Goal: Task Accomplishment & Management: Use online tool/utility

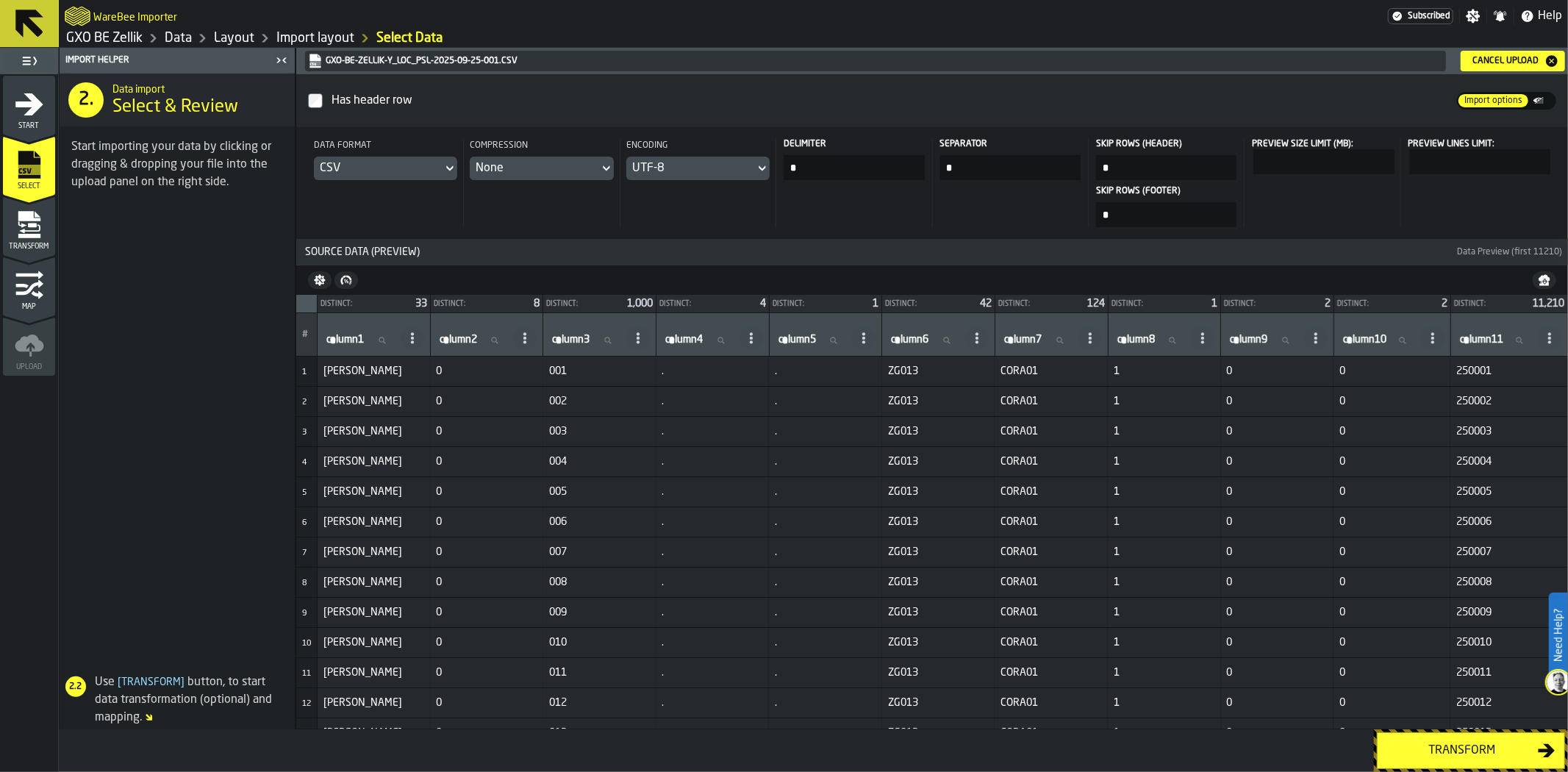
drag, startPoint x: 1378, startPoint y: 755, endPoint x: 1373, endPoint y: 746, distance: 10.3
click at [1378, 755] on button "Transform" at bounding box center [1470, 750] width 189 height 37
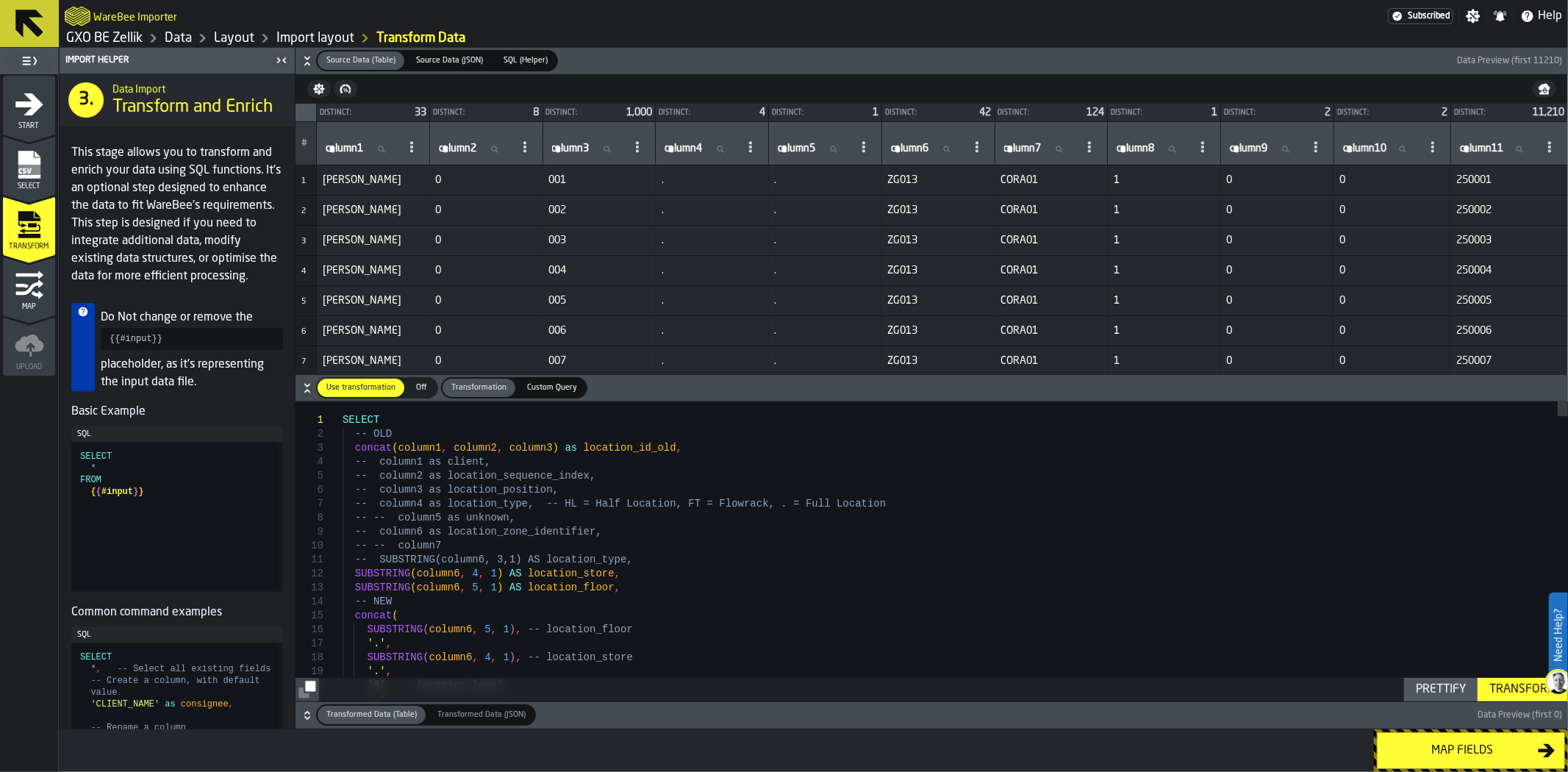
click at [1499, 680] on div "Transform" at bounding box center [1523, 689] width 78 height 17
click at [309, 716] on icon "button-" at bounding box center [306, 717] width 5 height 4
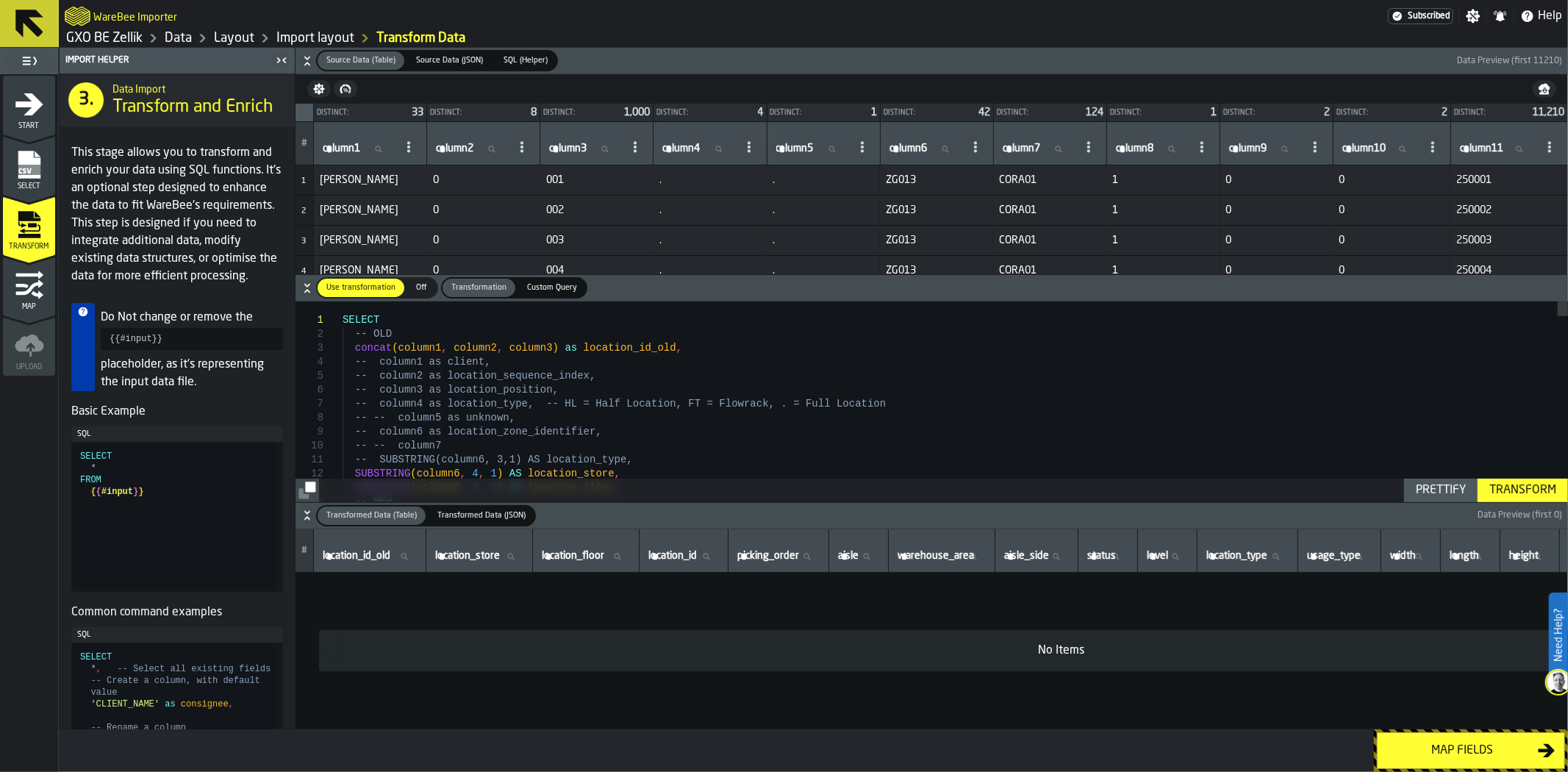
click at [459, 520] on span "Transformed Data (JSON)" at bounding box center [480, 515] width 100 height 13
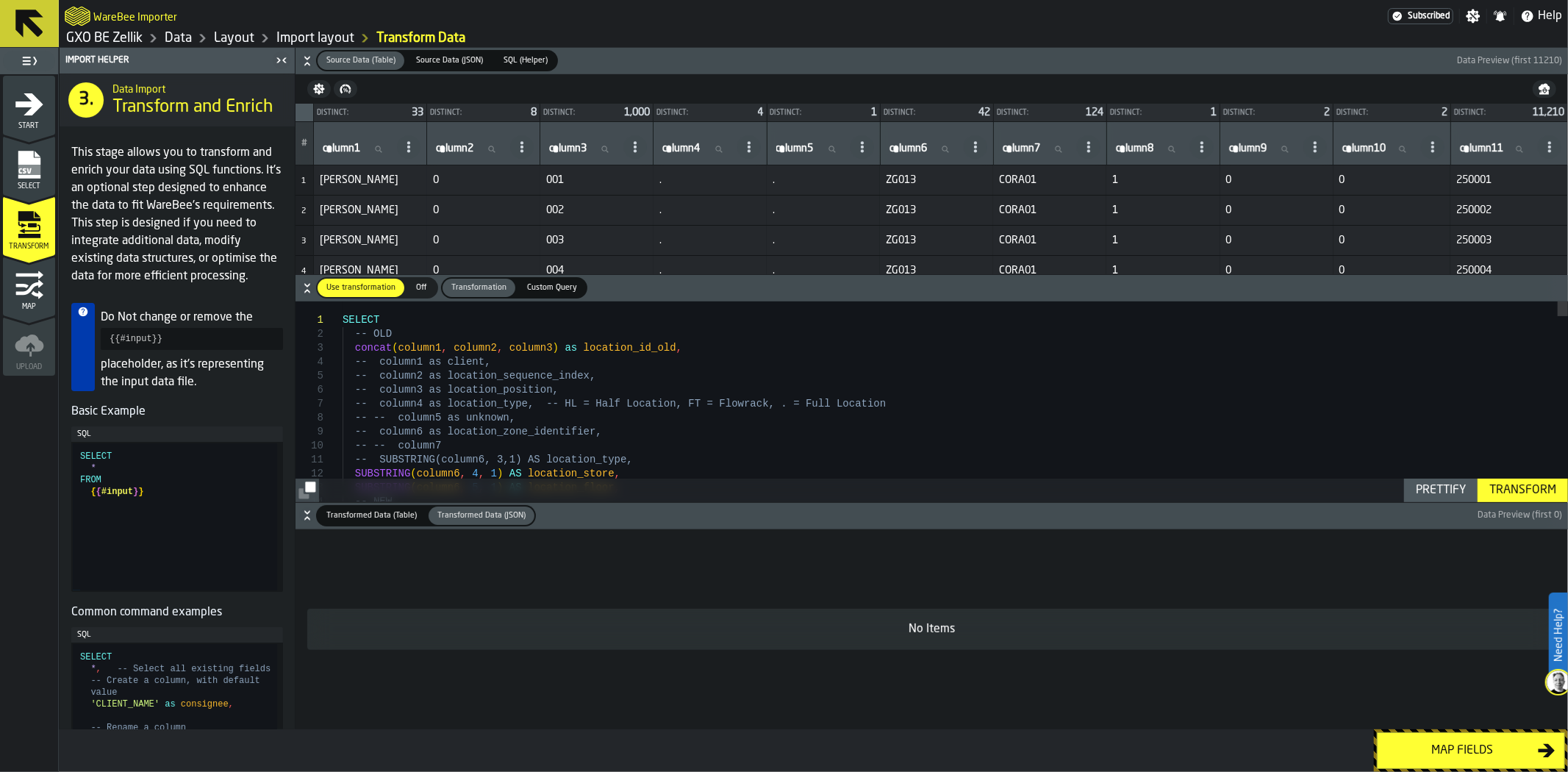
click at [408, 516] on span "Transformed Data (Table)" at bounding box center [372, 515] width 102 height 13
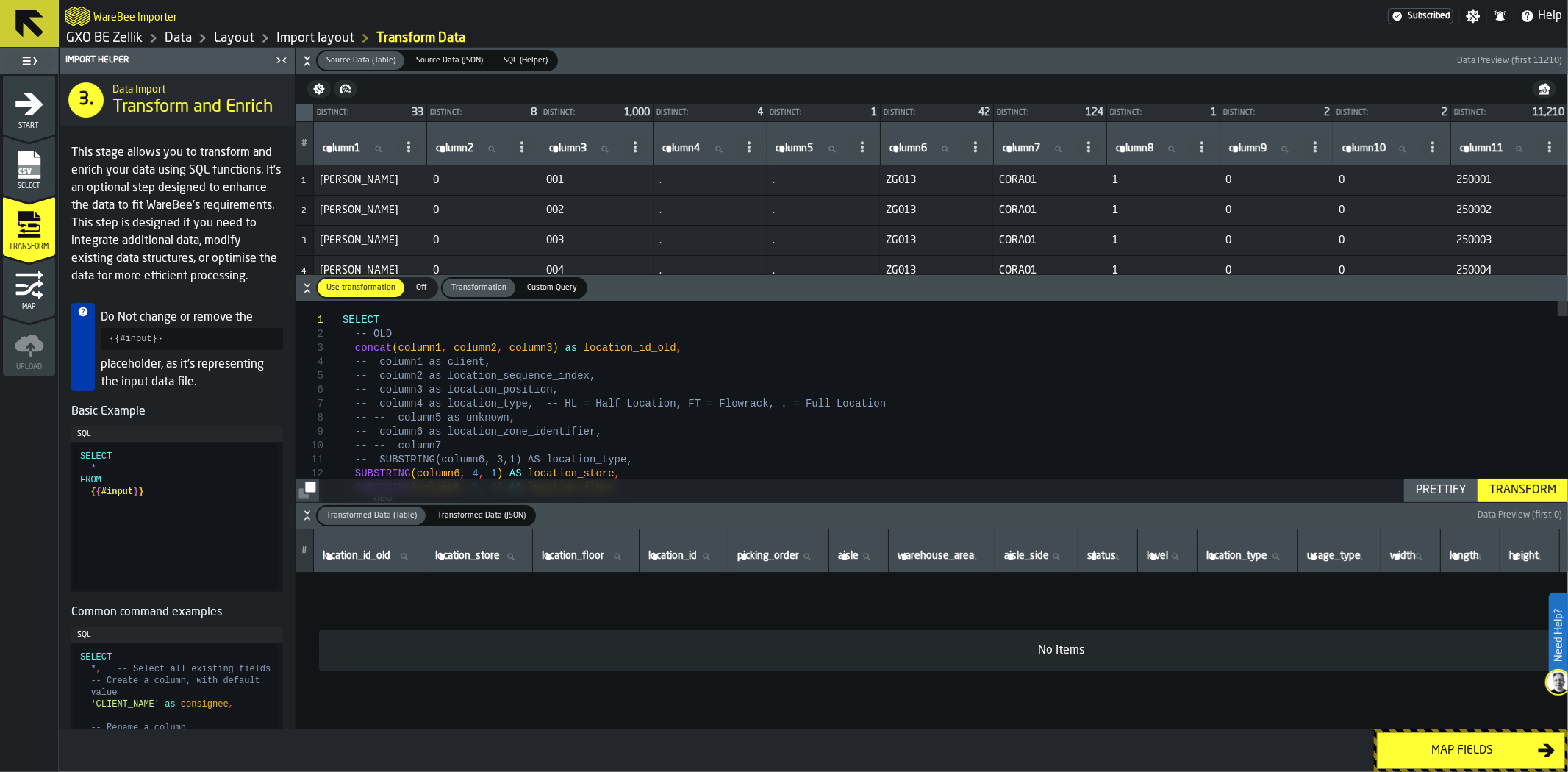
click at [1204, 647] on div "No Items" at bounding box center [1060, 650] width 1461 height 17
click at [415, 581] on td "No Items" at bounding box center [1061, 650] width 1531 height 157
click at [1542, 487] on div "Transform" at bounding box center [1523, 490] width 78 height 17
click at [477, 148] on input "column2 column2" at bounding box center [470, 149] width 74 height 19
type input "*"
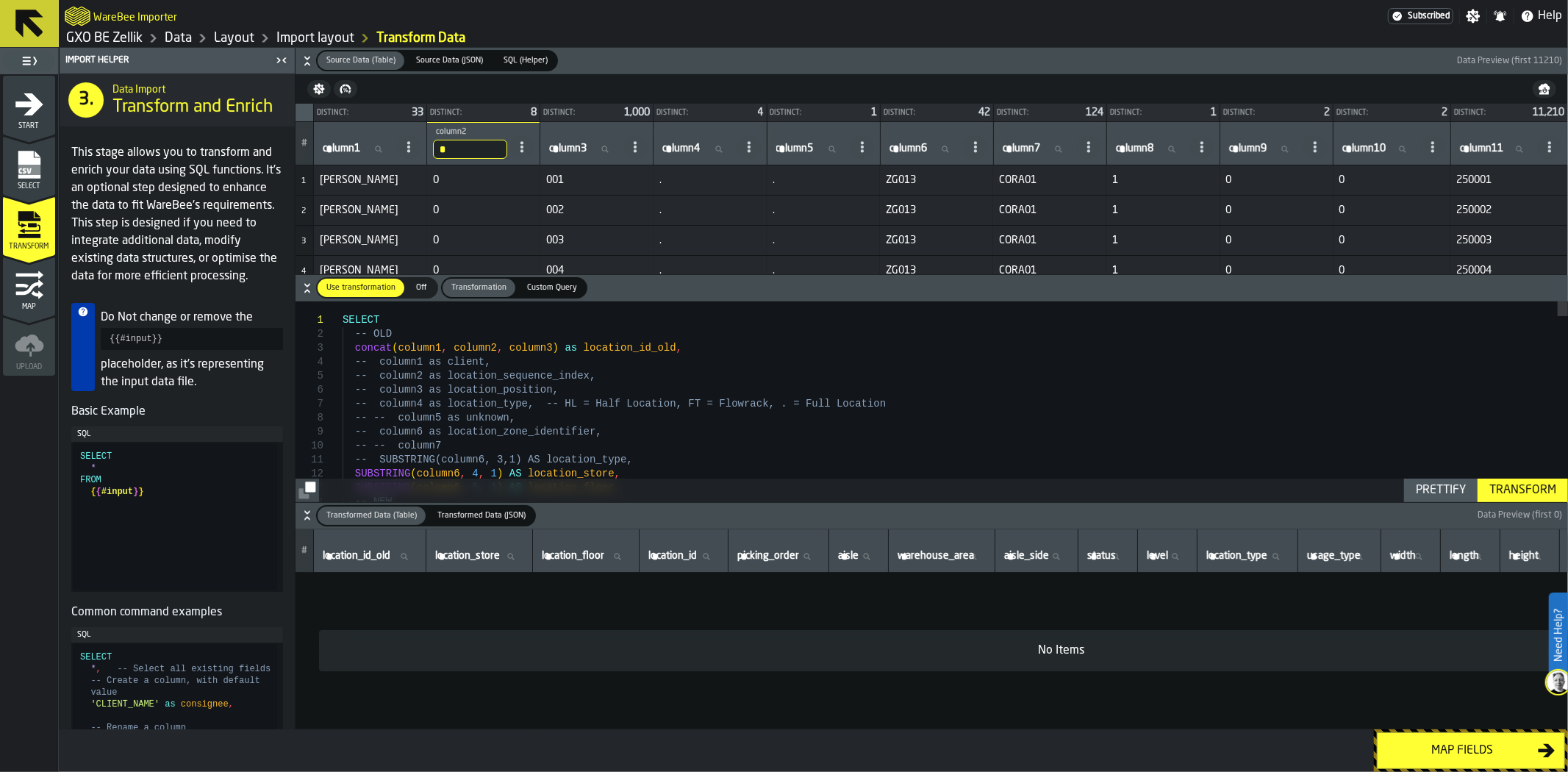
click at [569, 145] on span "column3" at bounding box center [567, 149] width 38 height 12
click at [569, 145] on input "column3 column3" at bounding box center [583, 149] width 74 height 19
click at [569, 145] on span "column3" at bounding box center [567, 149] width 38 height 12
click at [569, 145] on input "column3 column3" at bounding box center [583, 149] width 74 height 19
type input "***"
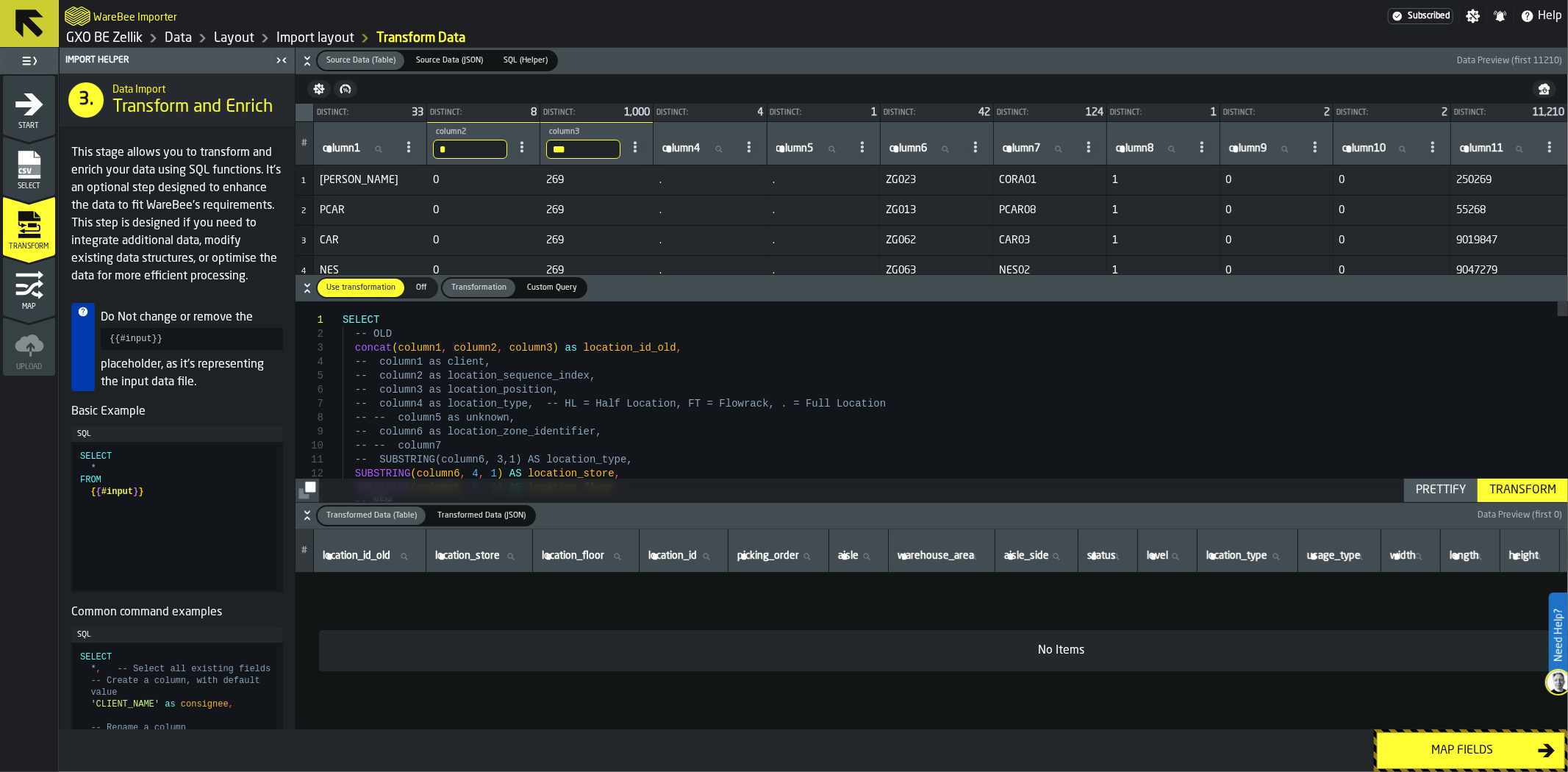
drag, startPoint x: 593, startPoint y: 152, endPoint x: 494, endPoint y: 143, distance: 99.4
click at [494, 143] on tr "# column1 column1 * column2 0 *** column3 269 column4 column4 column5 column5 c…" at bounding box center [932, 143] width 1272 height 43
type input "***"
click at [494, 143] on input "*" at bounding box center [470, 149] width 74 height 19
click at [491, 148] on input "*" at bounding box center [470, 149] width 74 height 19
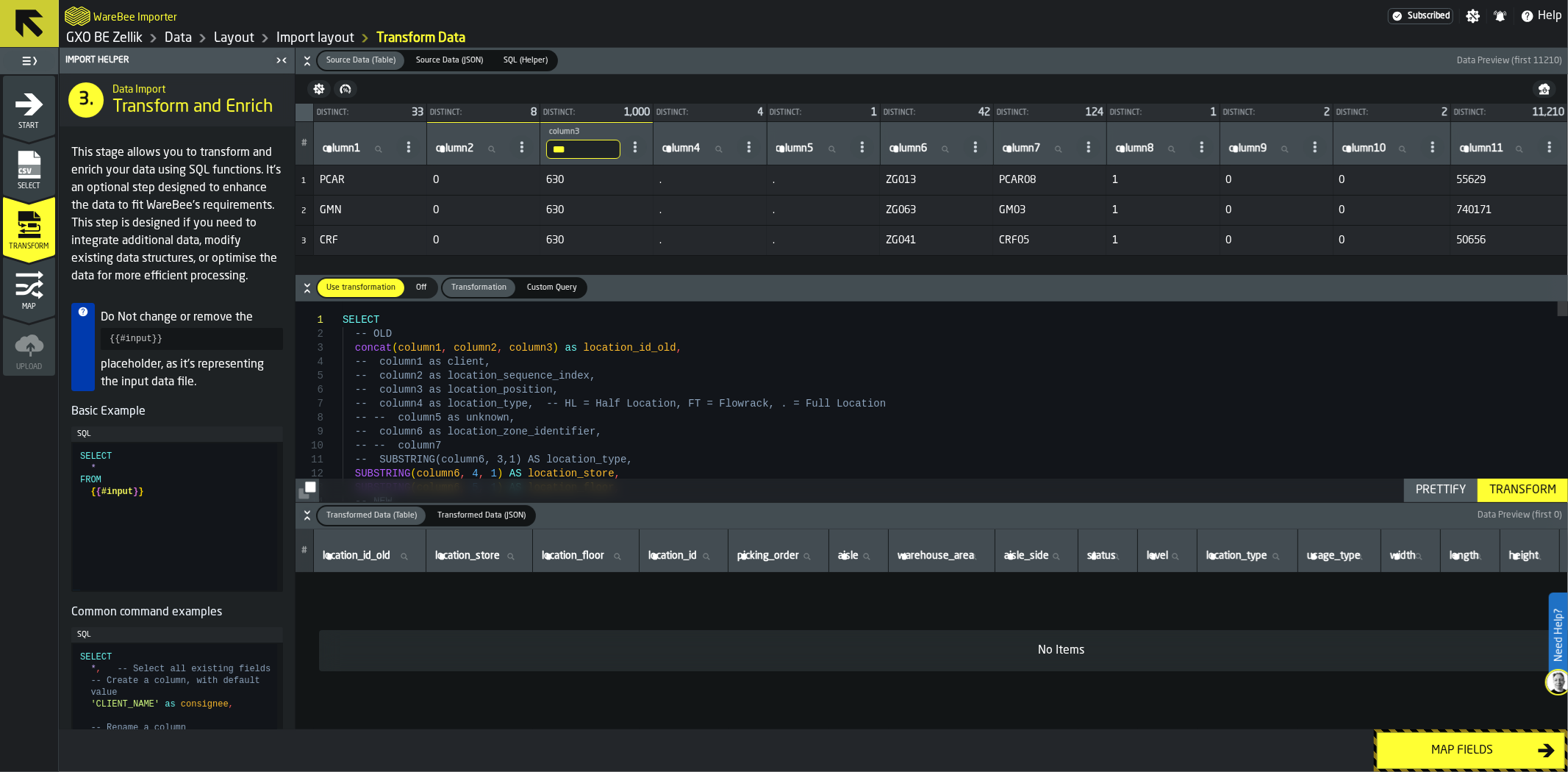
type input "*"
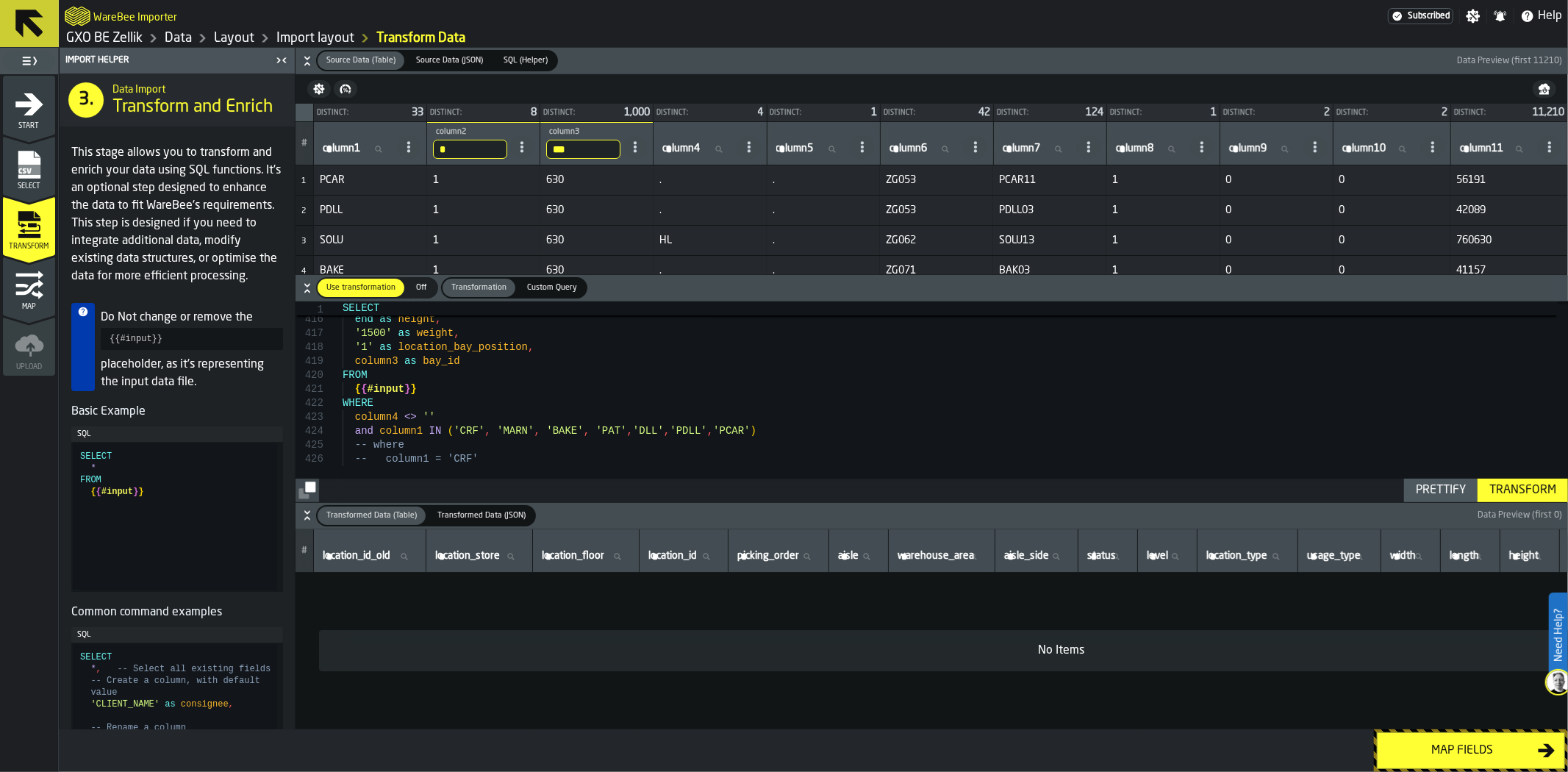
click at [1533, 483] on div "Transform" at bounding box center [1523, 490] width 78 height 17
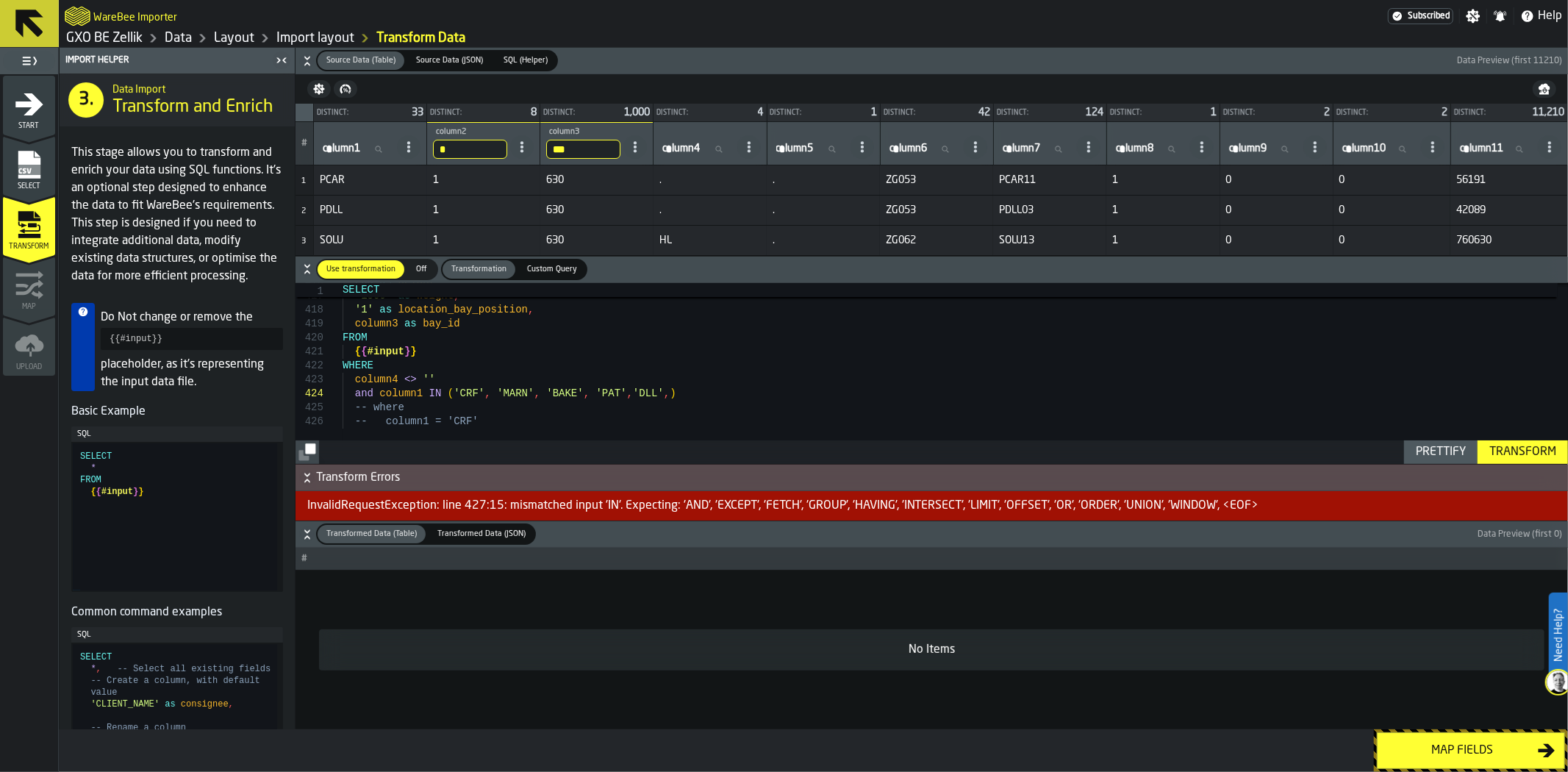
type textarea "**********"
click at [1520, 444] on div "Transform" at bounding box center [1523, 452] width 78 height 17
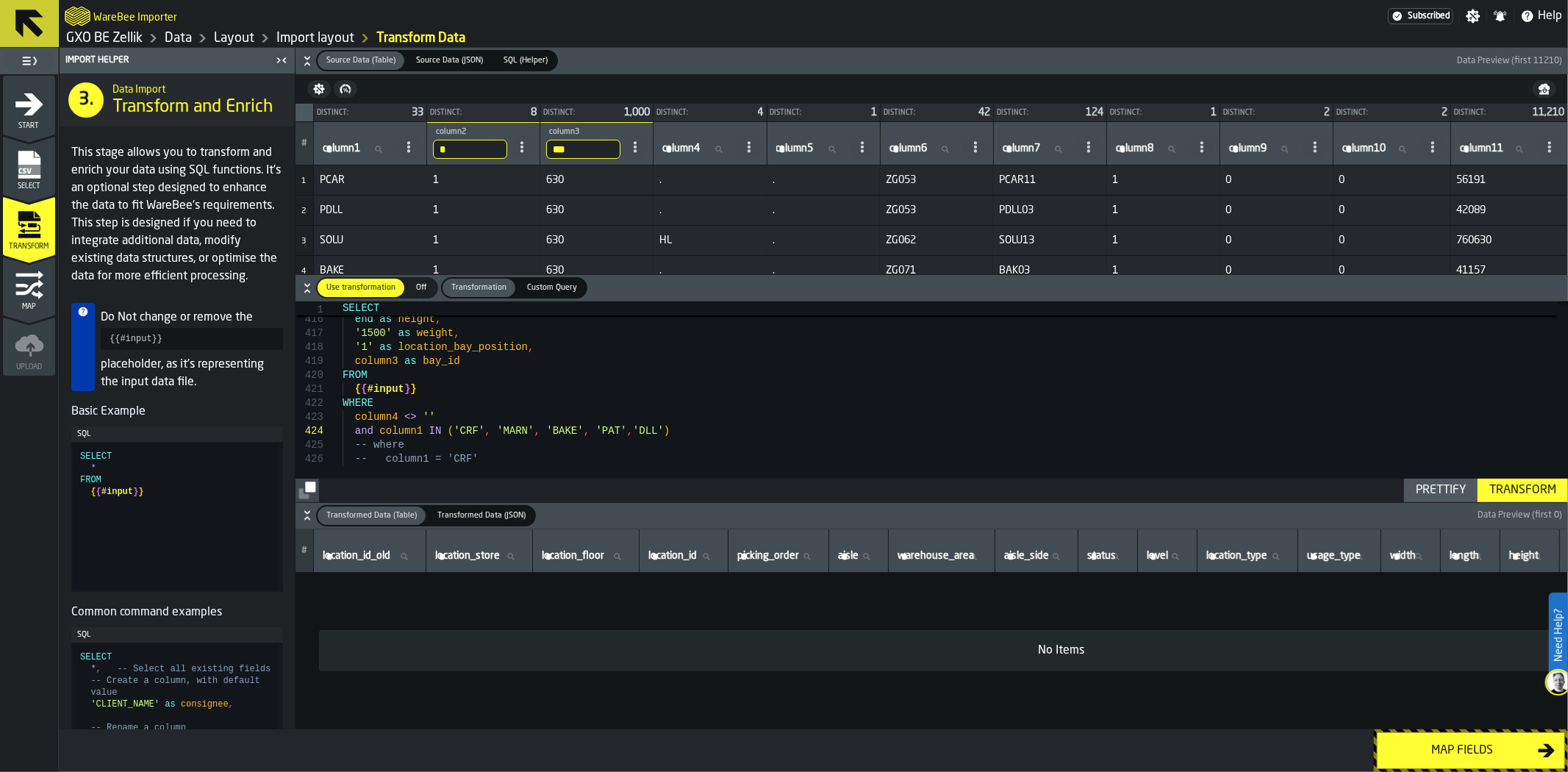
click at [1457, 753] on div "Map fields" at bounding box center [1462, 750] width 152 height 17
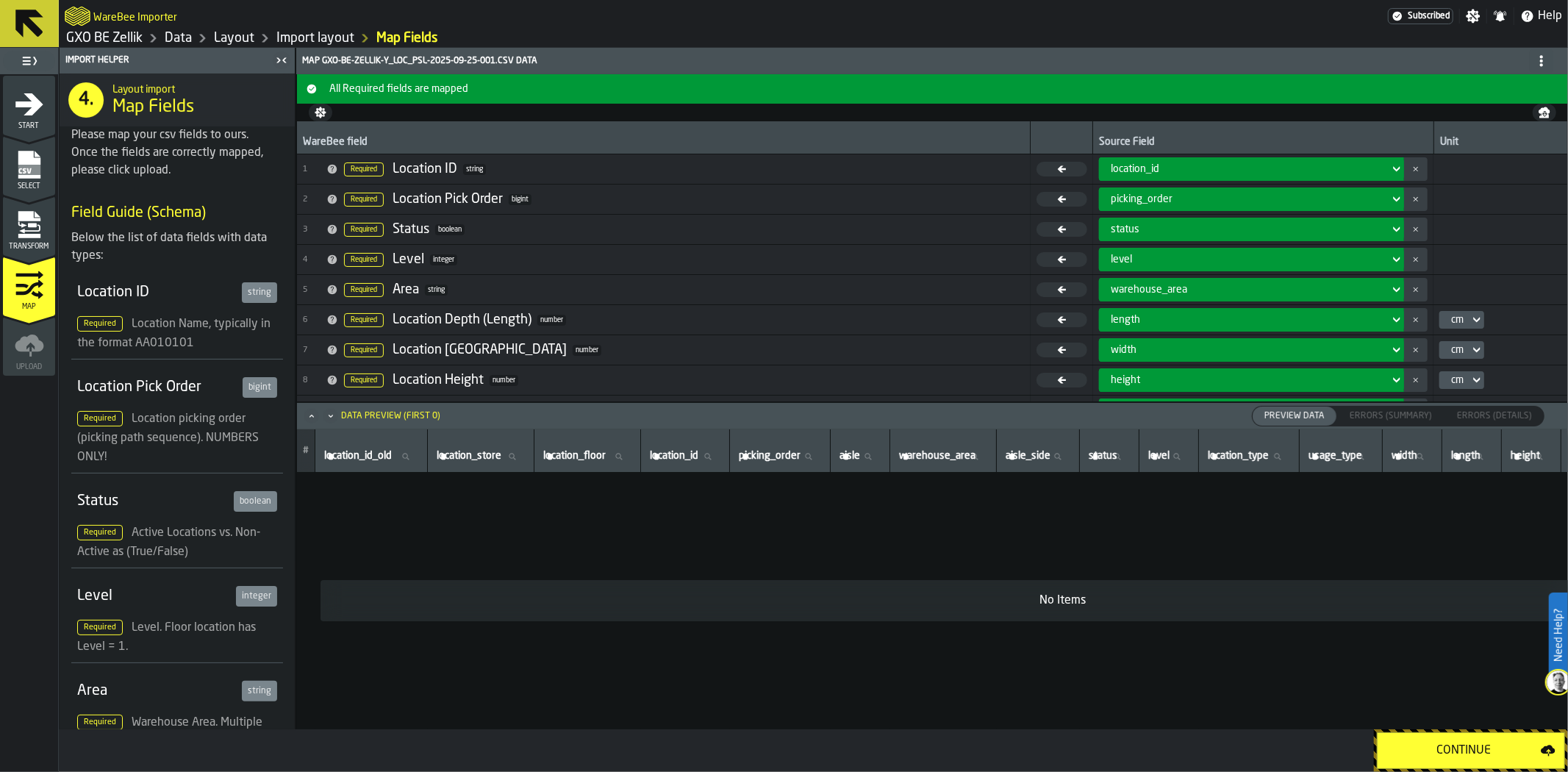
click at [1457, 753] on div "Continue" at bounding box center [1464, 750] width 155 height 17
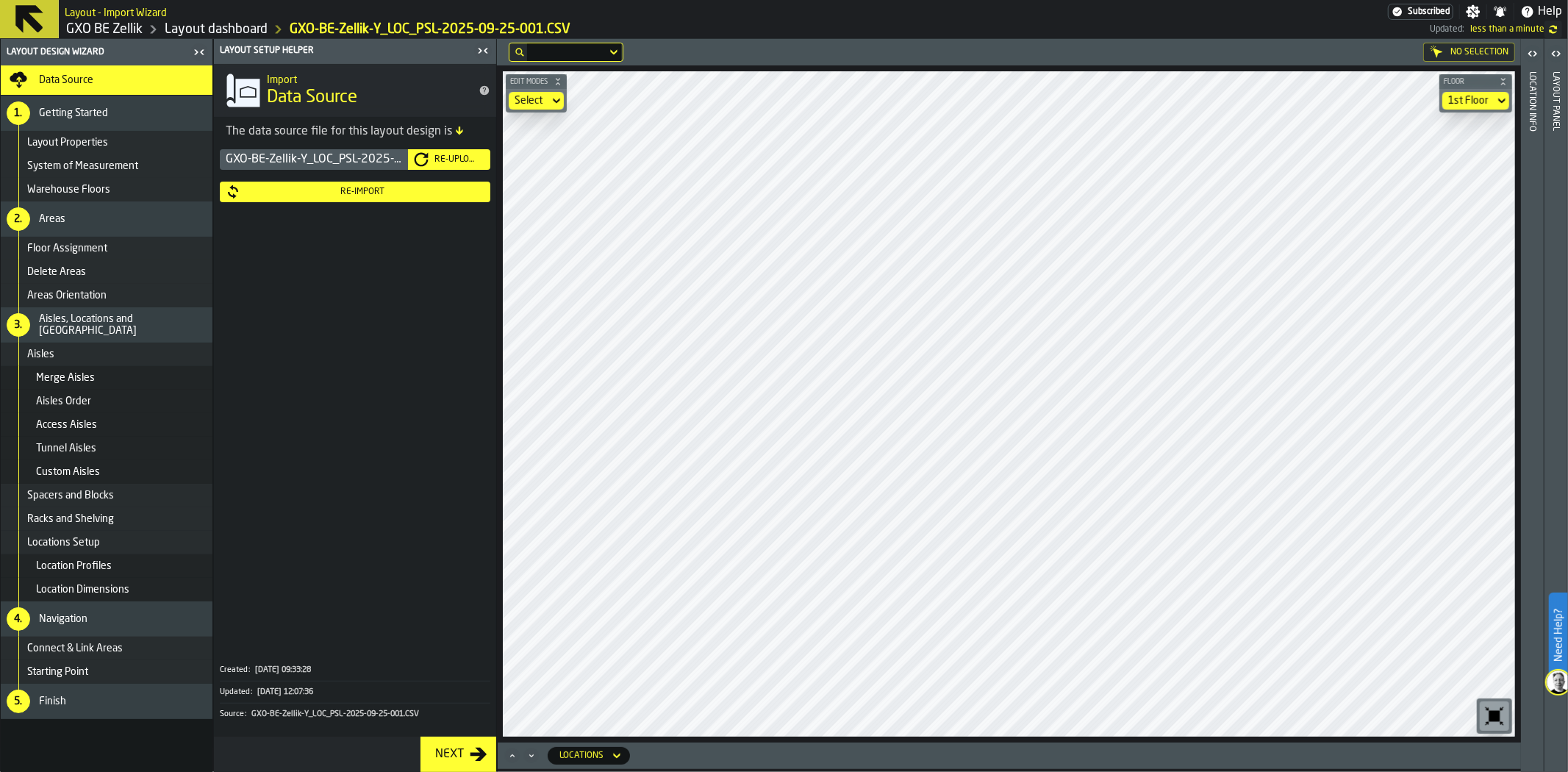
click at [1501, 100] on icon at bounding box center [1501, 100] width 7 height 5
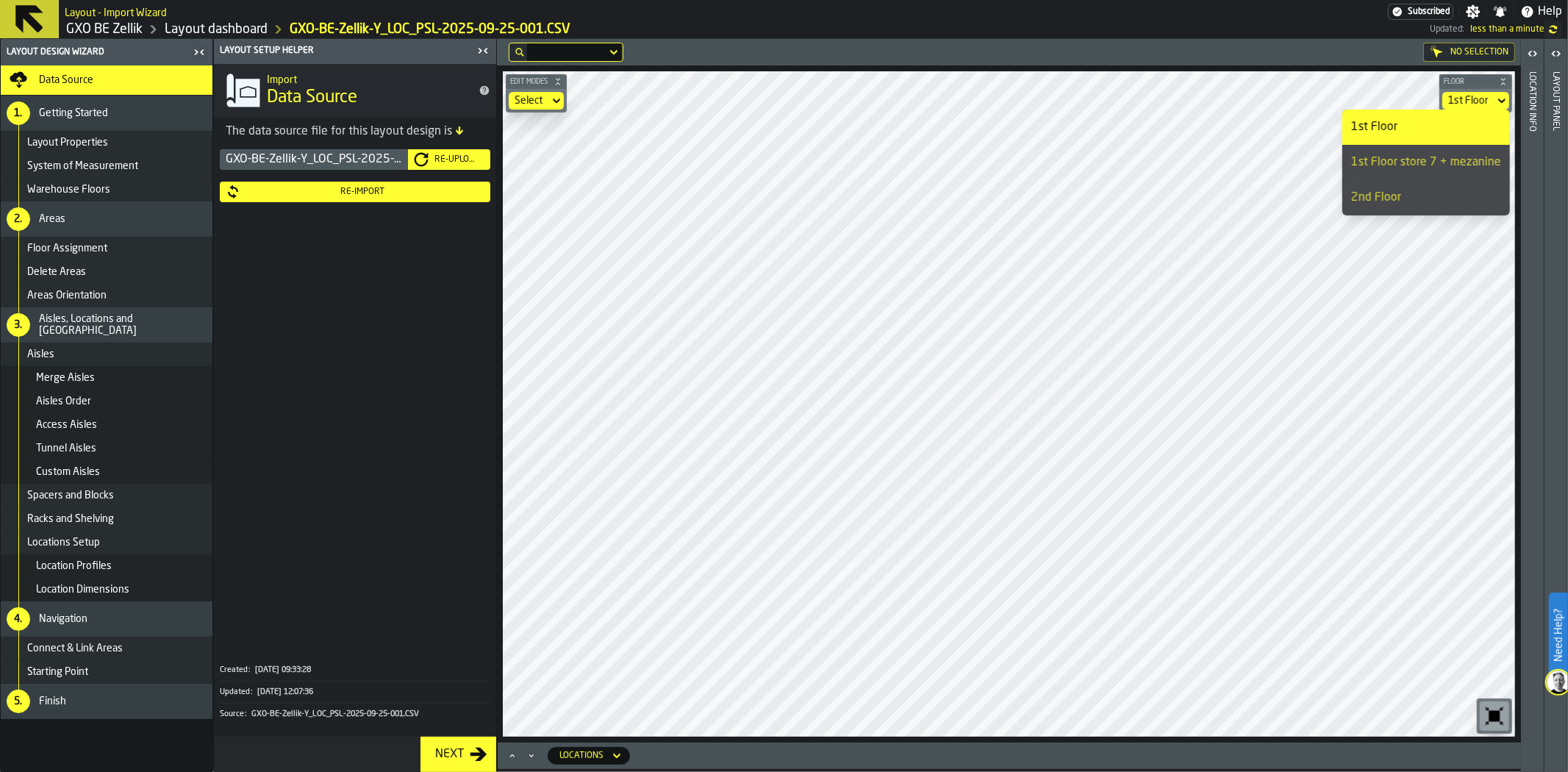
click at [1441, 173] on li "1st Floor store 7 + mezanine" at bounding box center [1426, 162] width 167 height 36
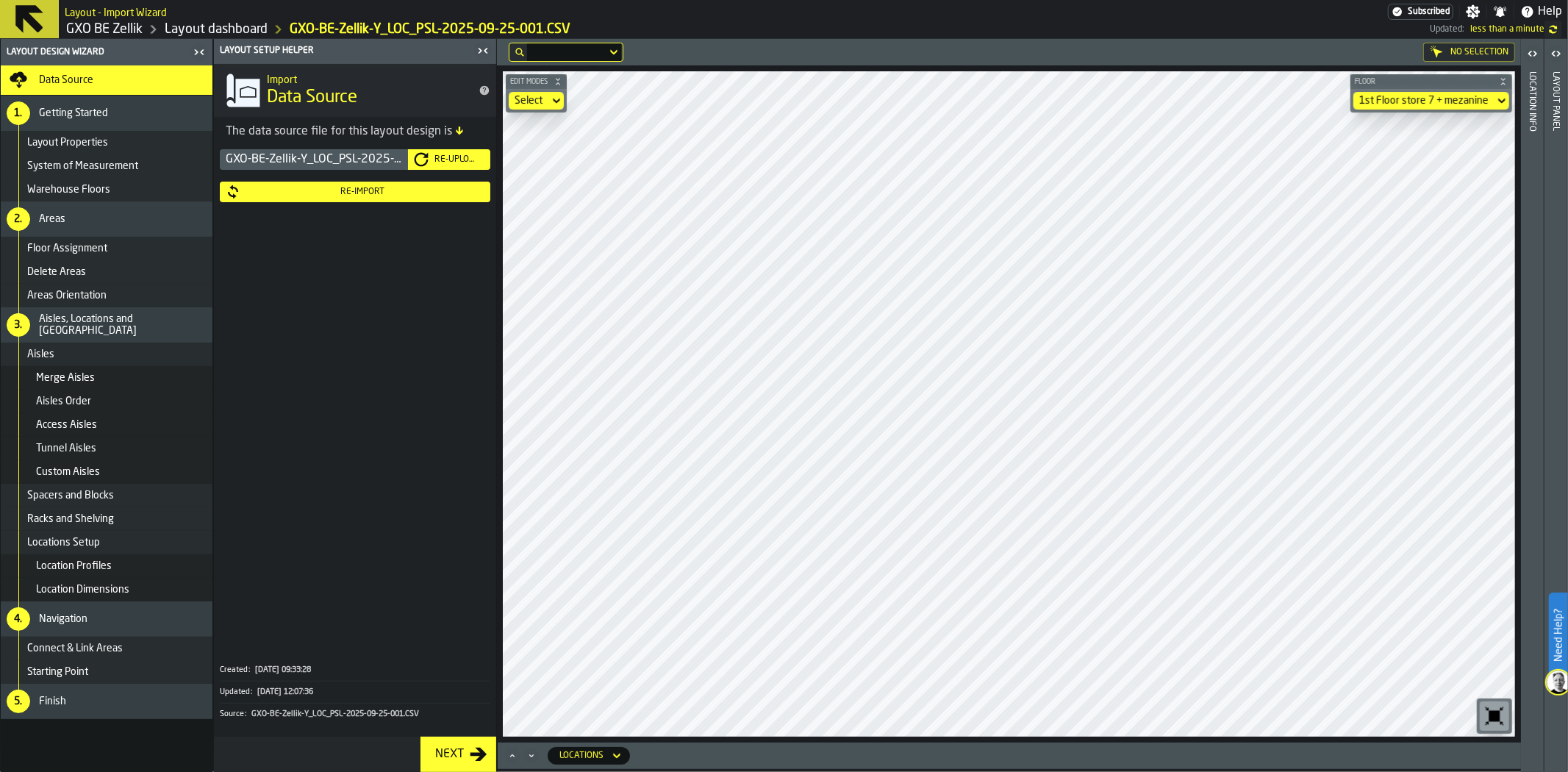
click at [1434, 100] on div "1st Floor store 7 + mezanine" at bounding box center [1424, 100] width 130 height 12
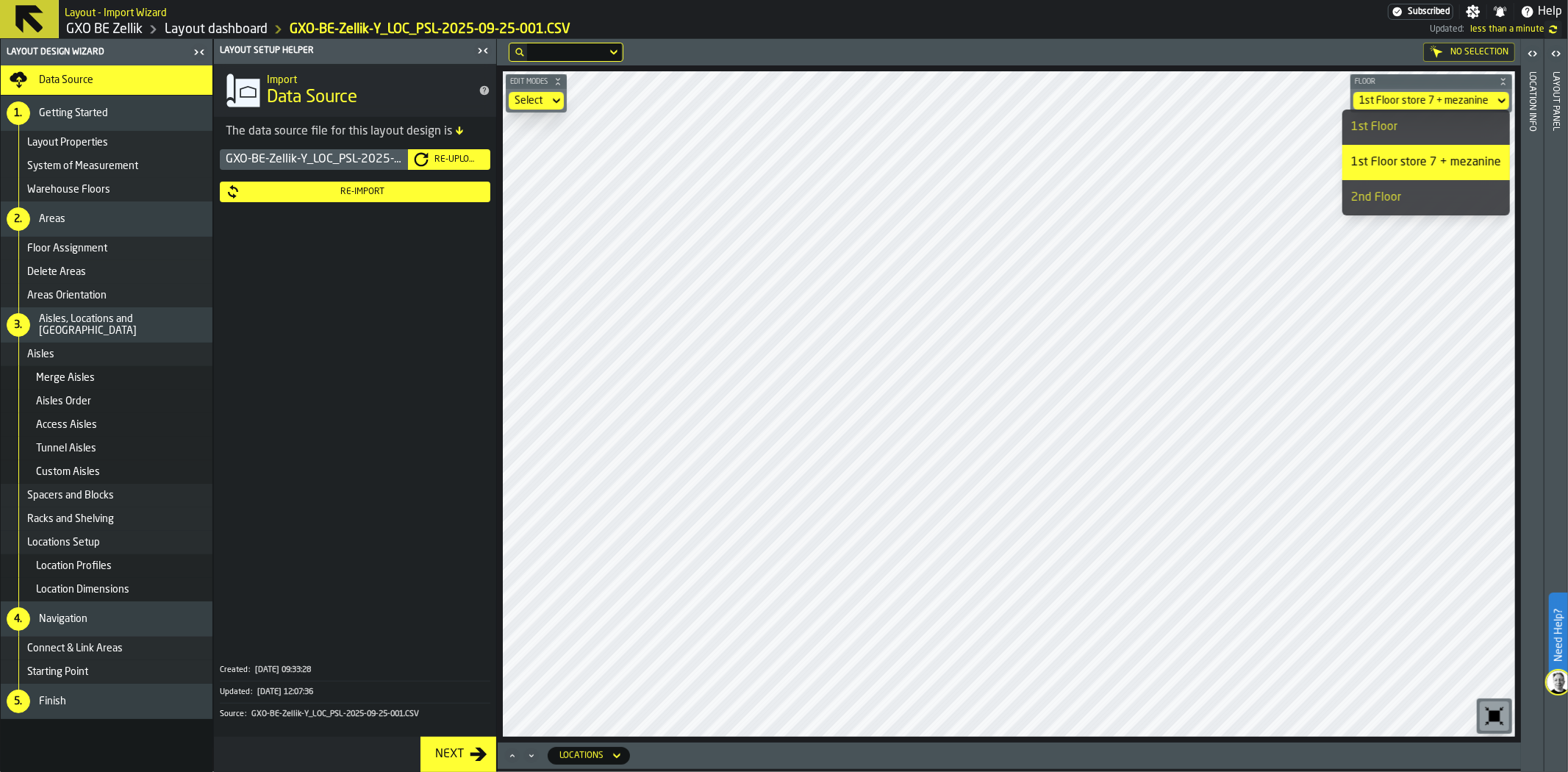
click at [1399, 185] on li "2nd Floor" at bounding box center [1426, 197] width 167 height 36
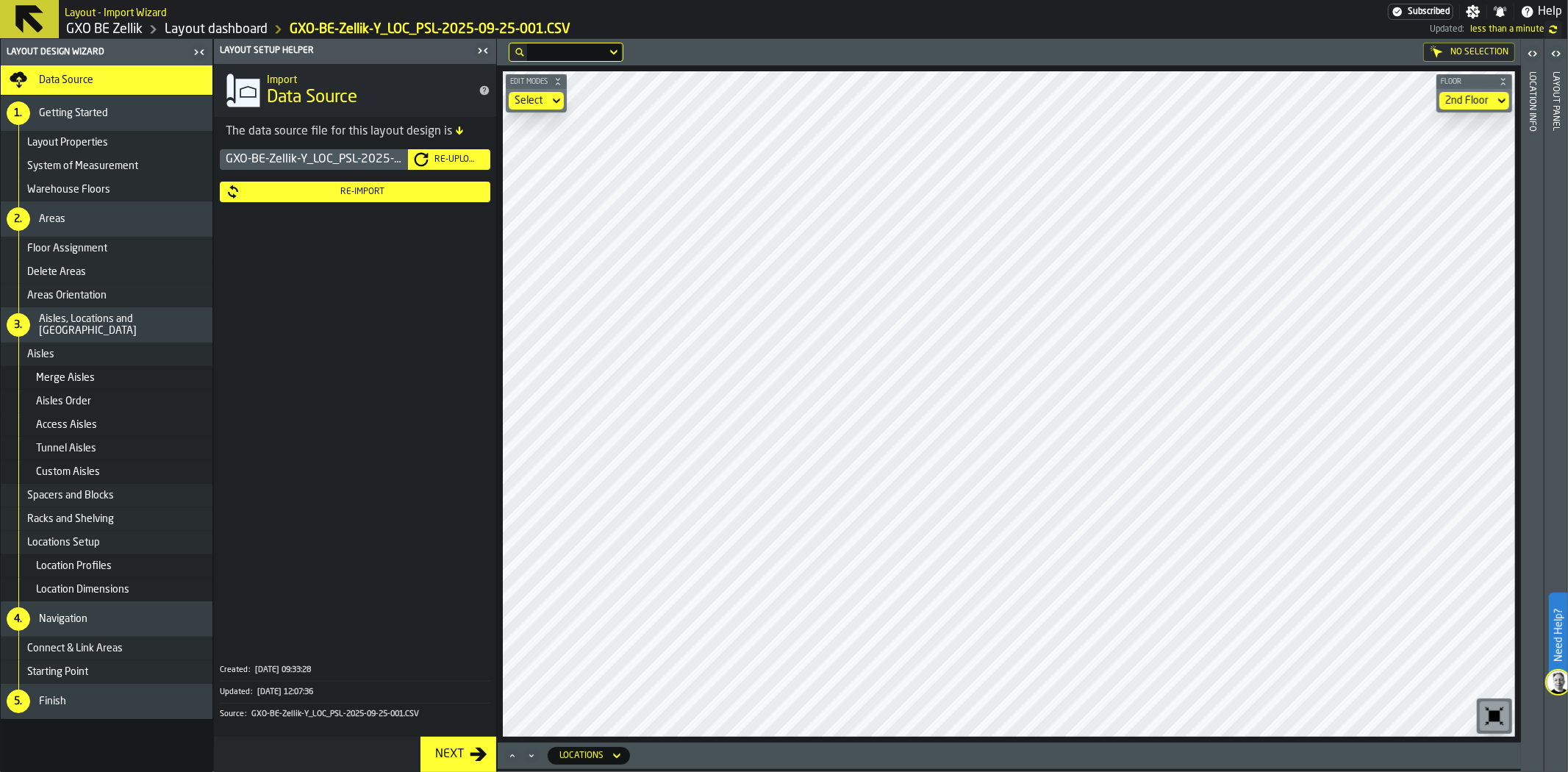
click at [416, 204] on div "GXO-BE-Zellik-Y_LOC_PSL-2025-09-25-001.CSV Re-Upload Re-Import" at bounding box center [355, 396] width 282 height 501
click at [421, 193] on div "Re-Import" at bounding box center [363, 191] width 244 height 11
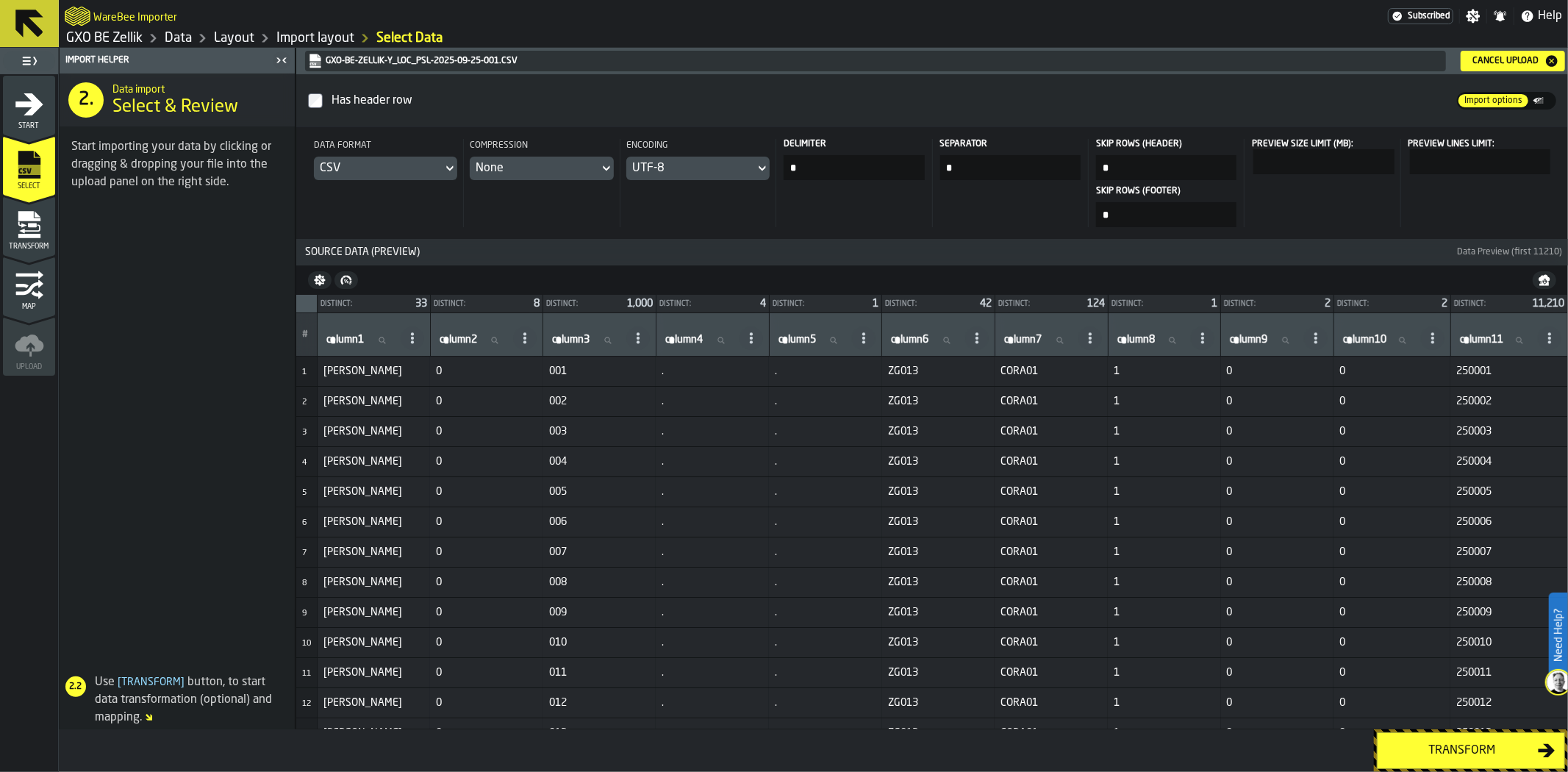
click at [1447, 760] on button "Transform" at bounding box center [1470, 750] width 189 height 37
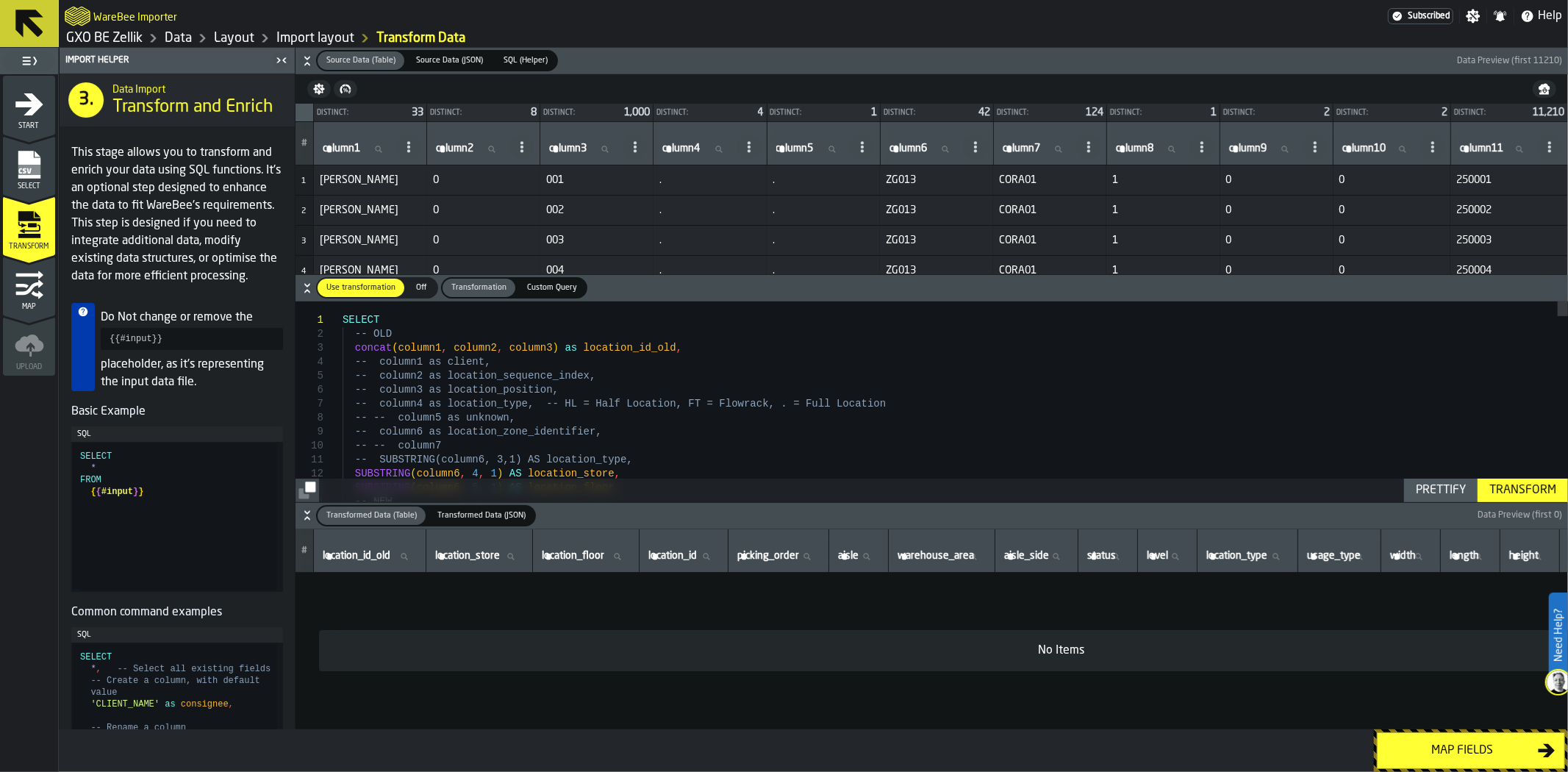
click at [1533, 489] on div "Transform" at bounding box center [1523, 490] width 78 height 17
click at [1092, 655] on div "No Items" at bounding box center [1060, 650] width 1461 height 17
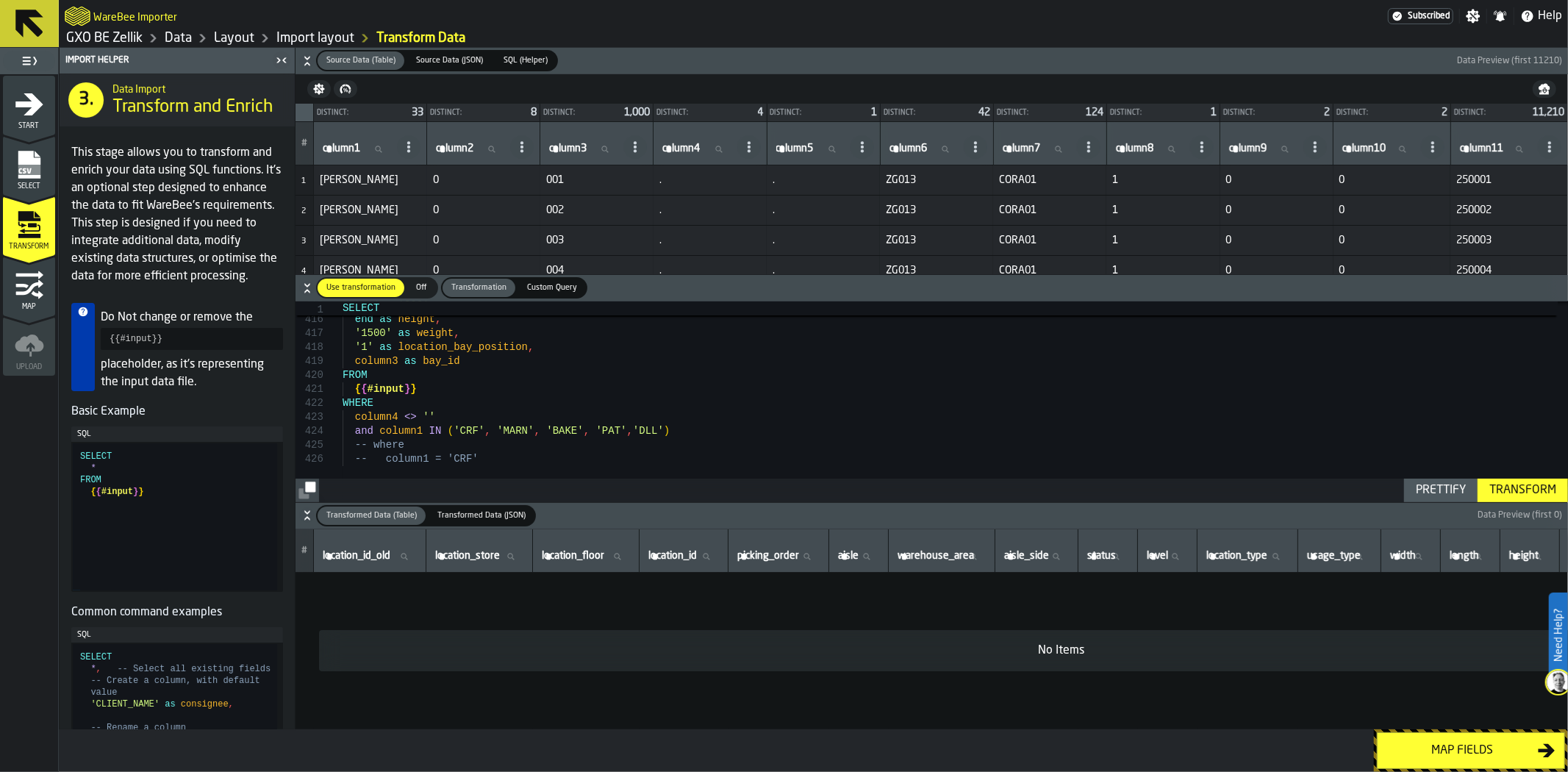
type textarea "**********"
click at [1430, 747] on div "Map fields" at bounding box center [1462, 750] width 152 height 17
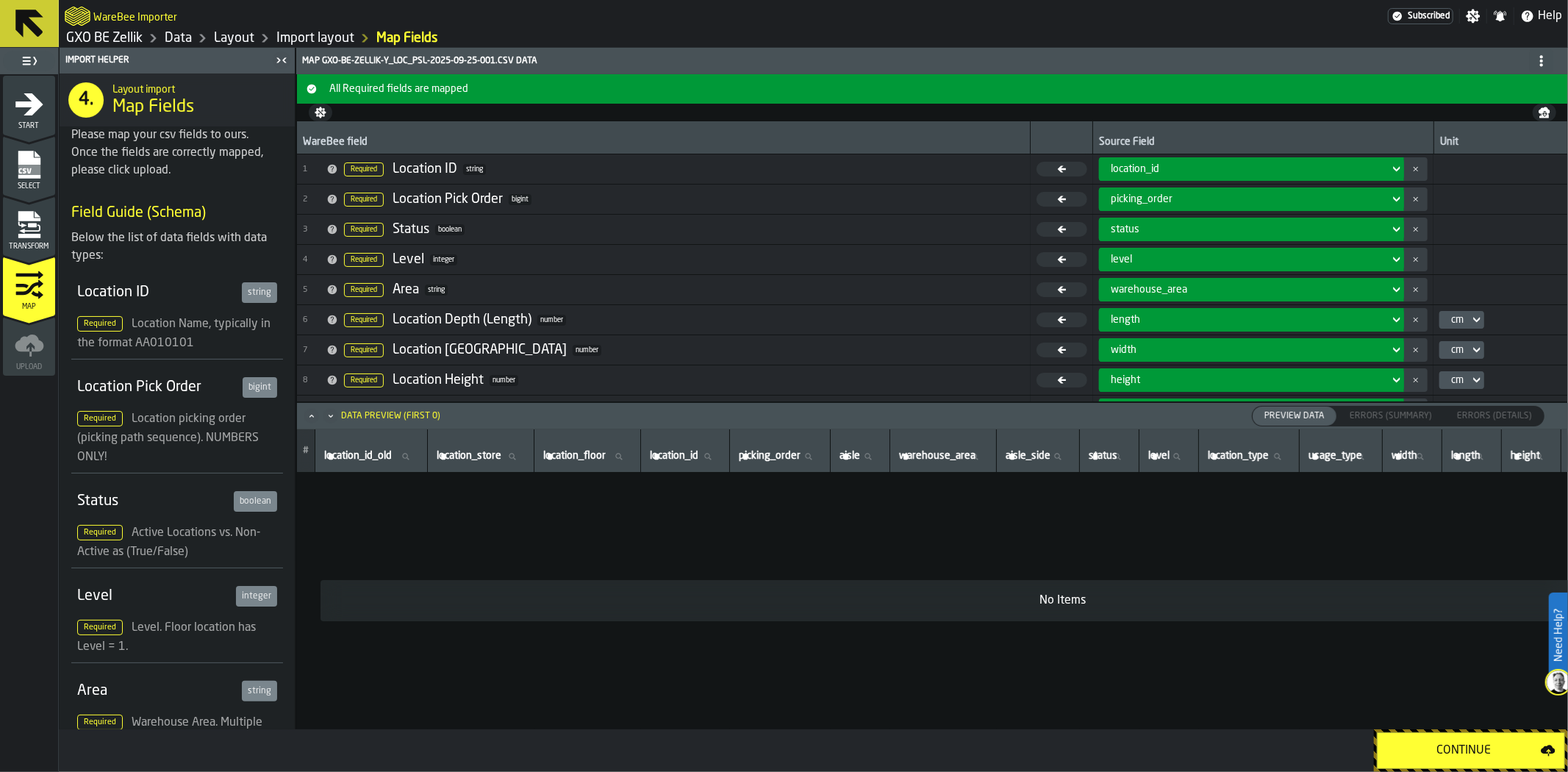
click at [1423, 753] on div "Continue" at bounding box center [1464, 750] width 155 height 17
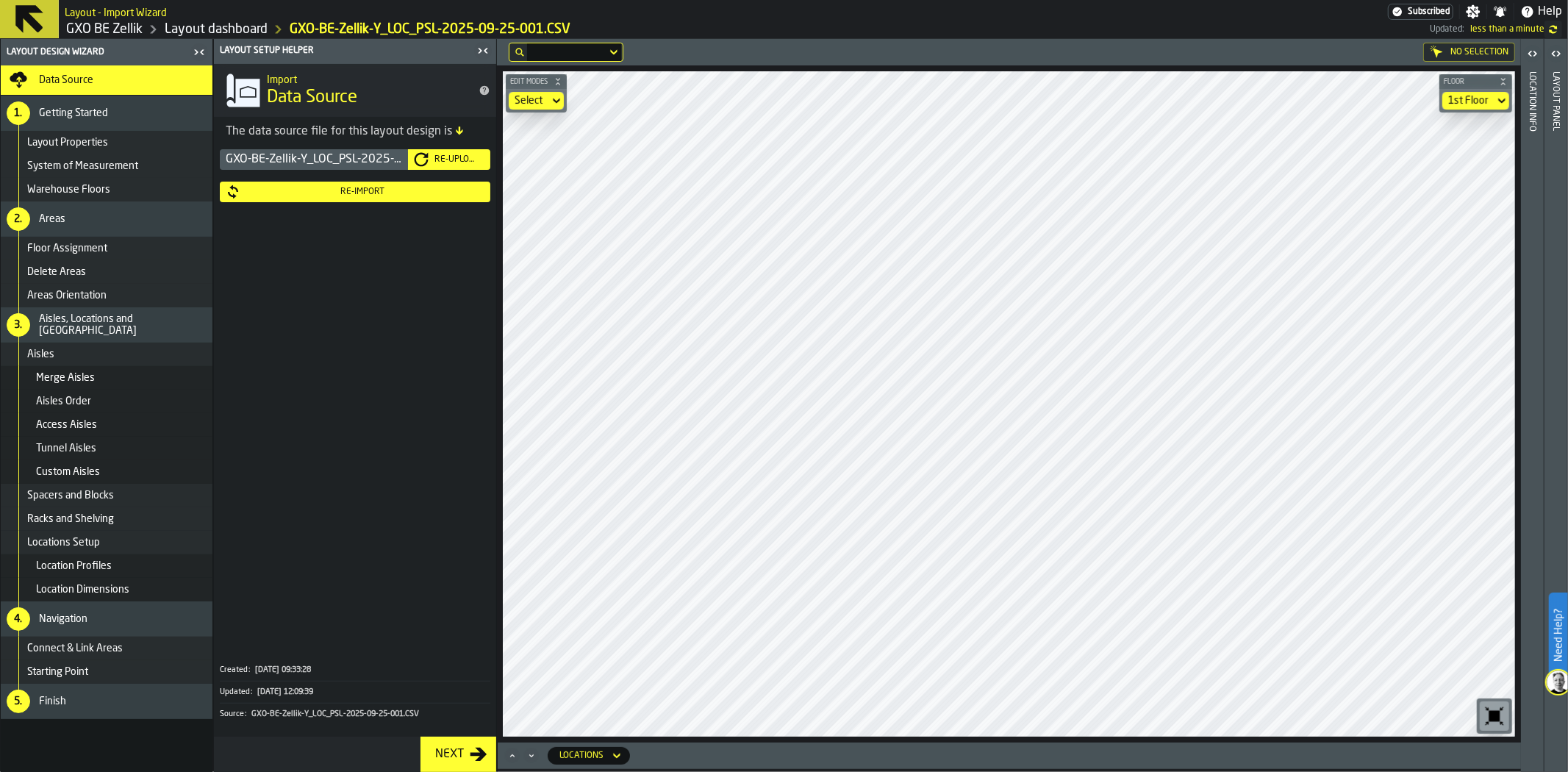
click at [1471, 96] on div "1st Floor" at bounding box center [1468, 100] width 41 height 12
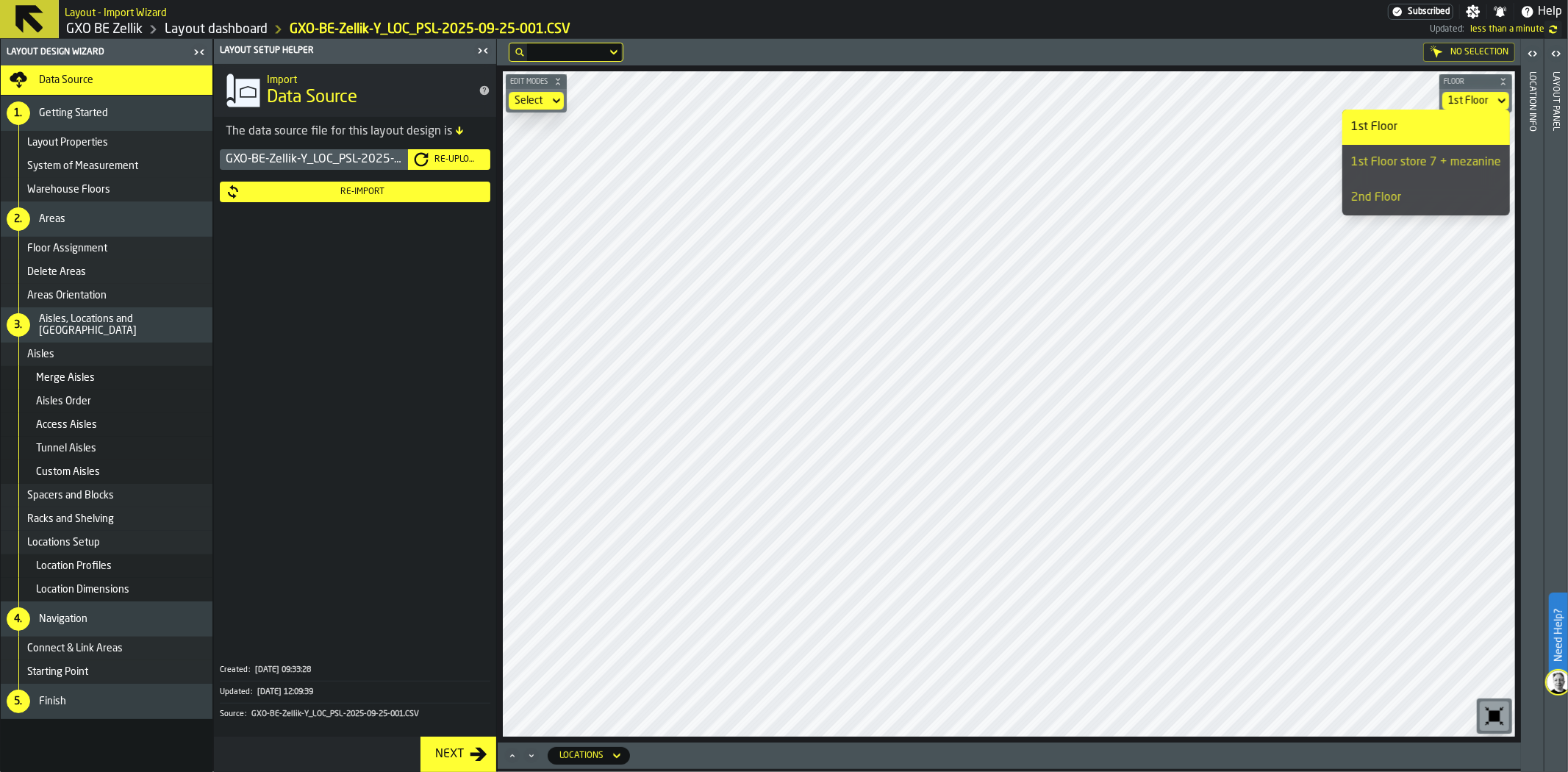
click at [1453, 159] on div "1st Floor store 7 + mezanine" at bounding box center [1426, 162] width 150 height 17
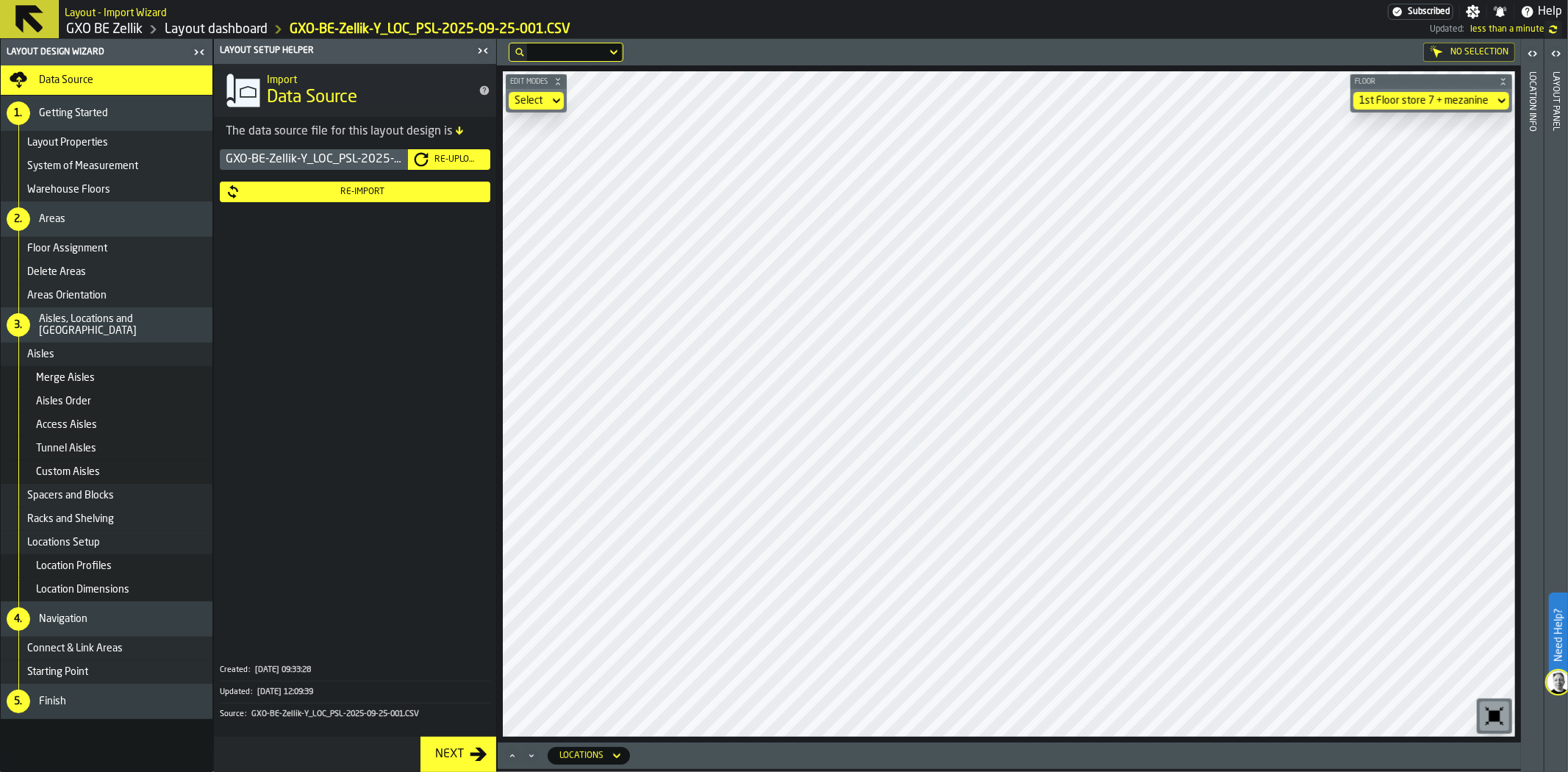
click at [1465, 95] on div "1st Floor store 7 + mezanine" at bounding box center [1424, 100] width 130 height 12
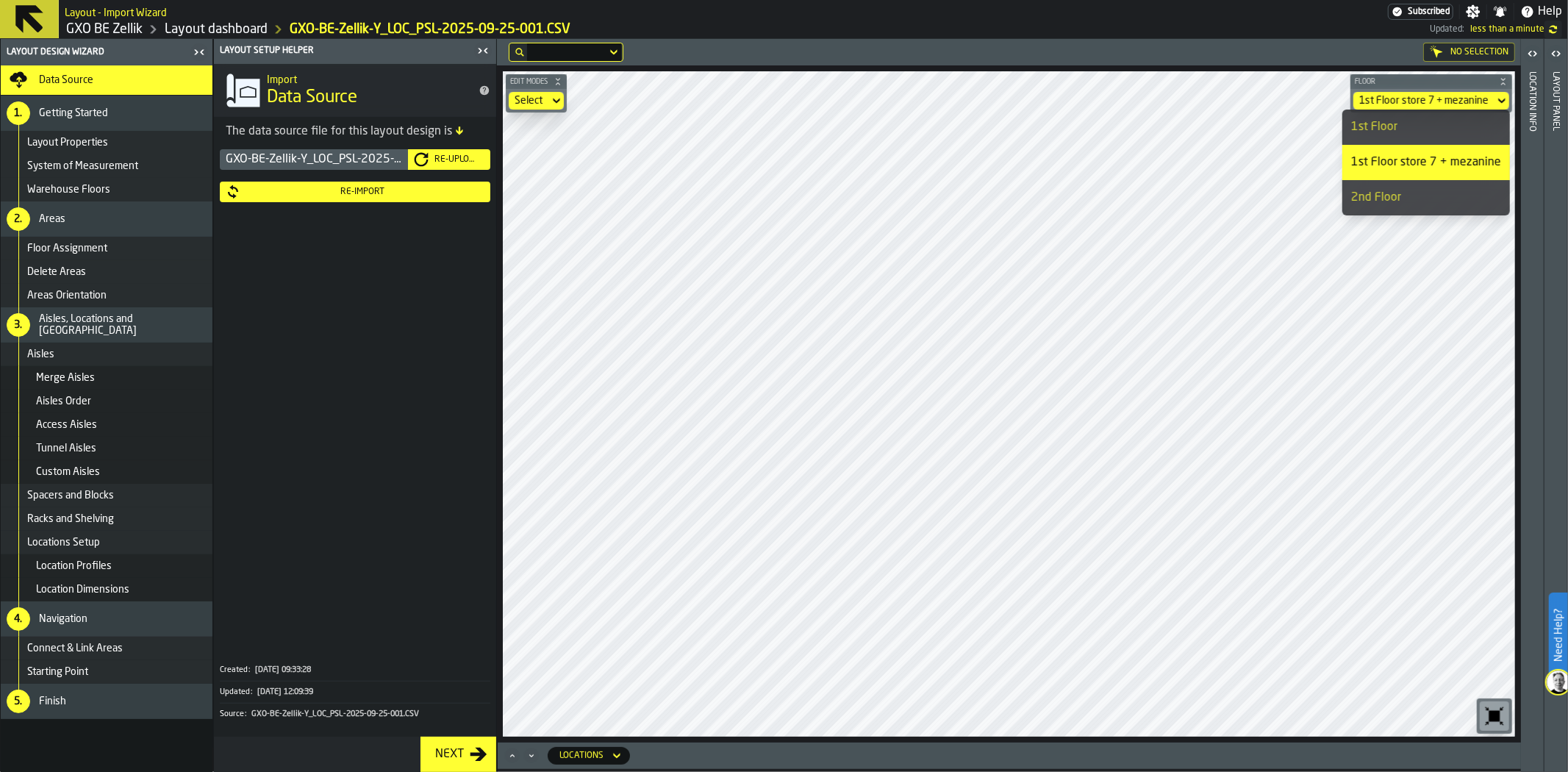
click at [1438, 189] on div "2nd Floor" at bounding box center [1426, 197] width 150 height 17
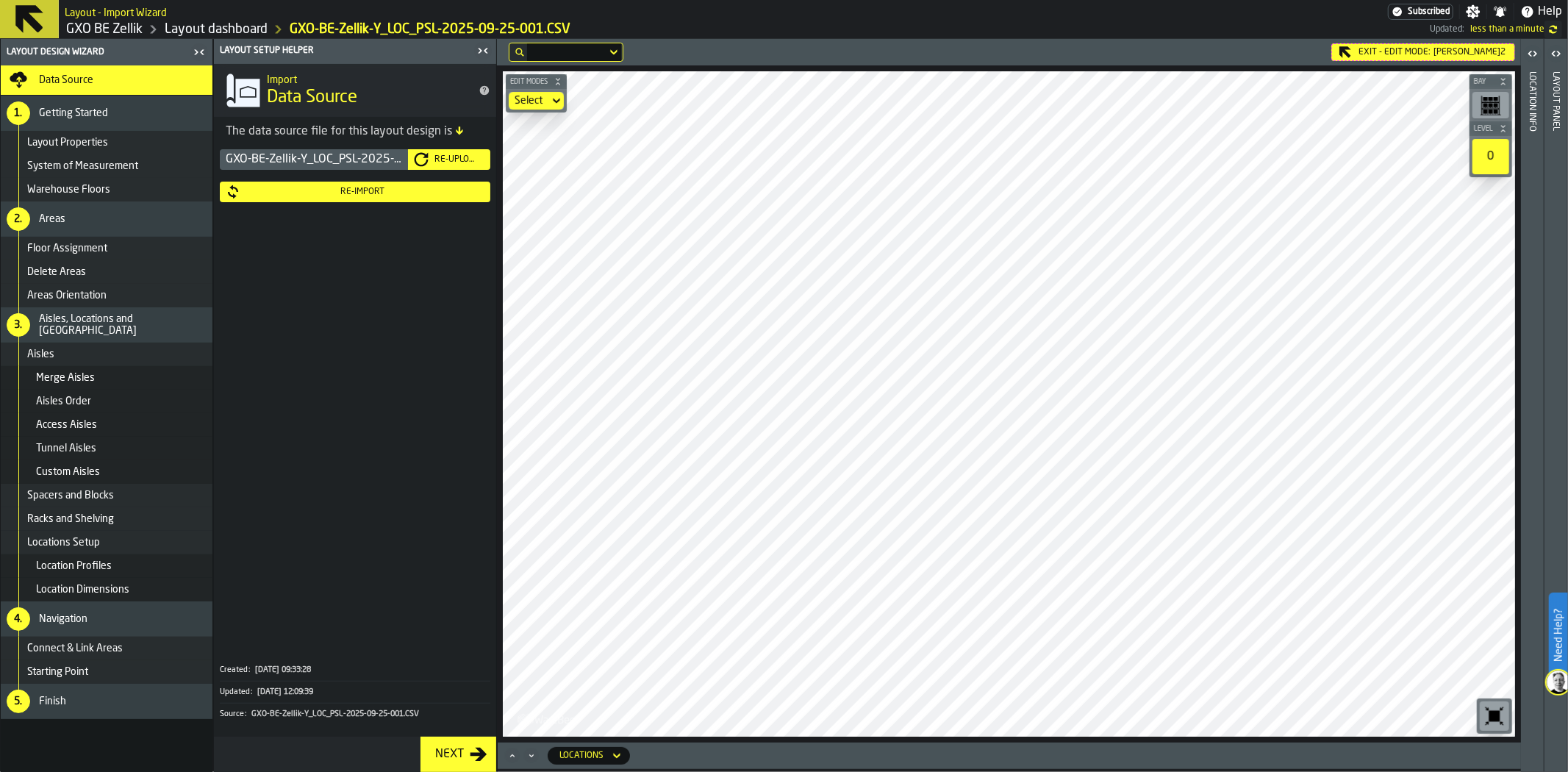
click at [421, 192] on div "Re-Import" at bounding box center [363, 191] width 244 height 11
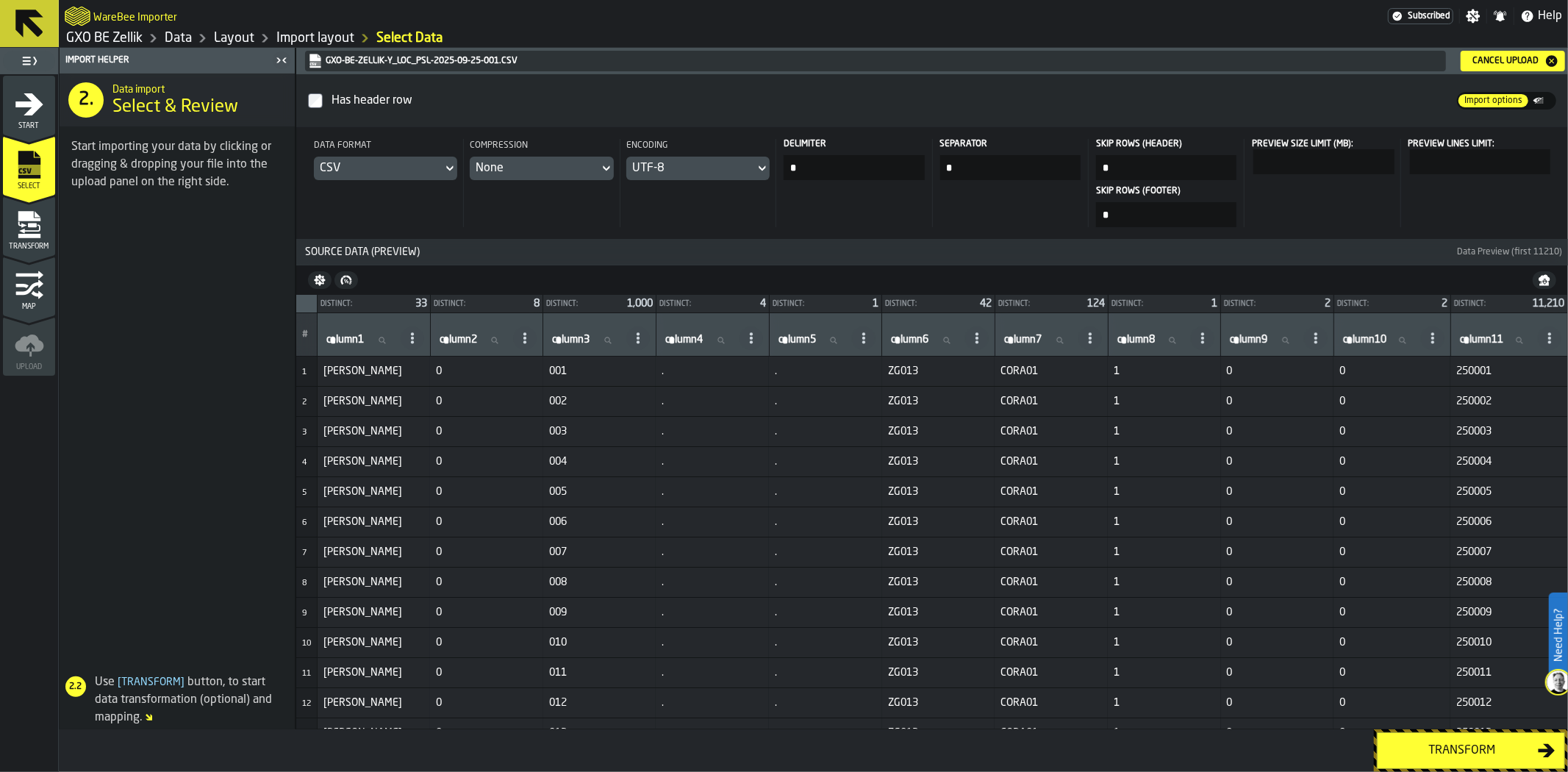
click at [1423, 735] on button "Transform" at bounding box center [1470, 750] width 189 height 37
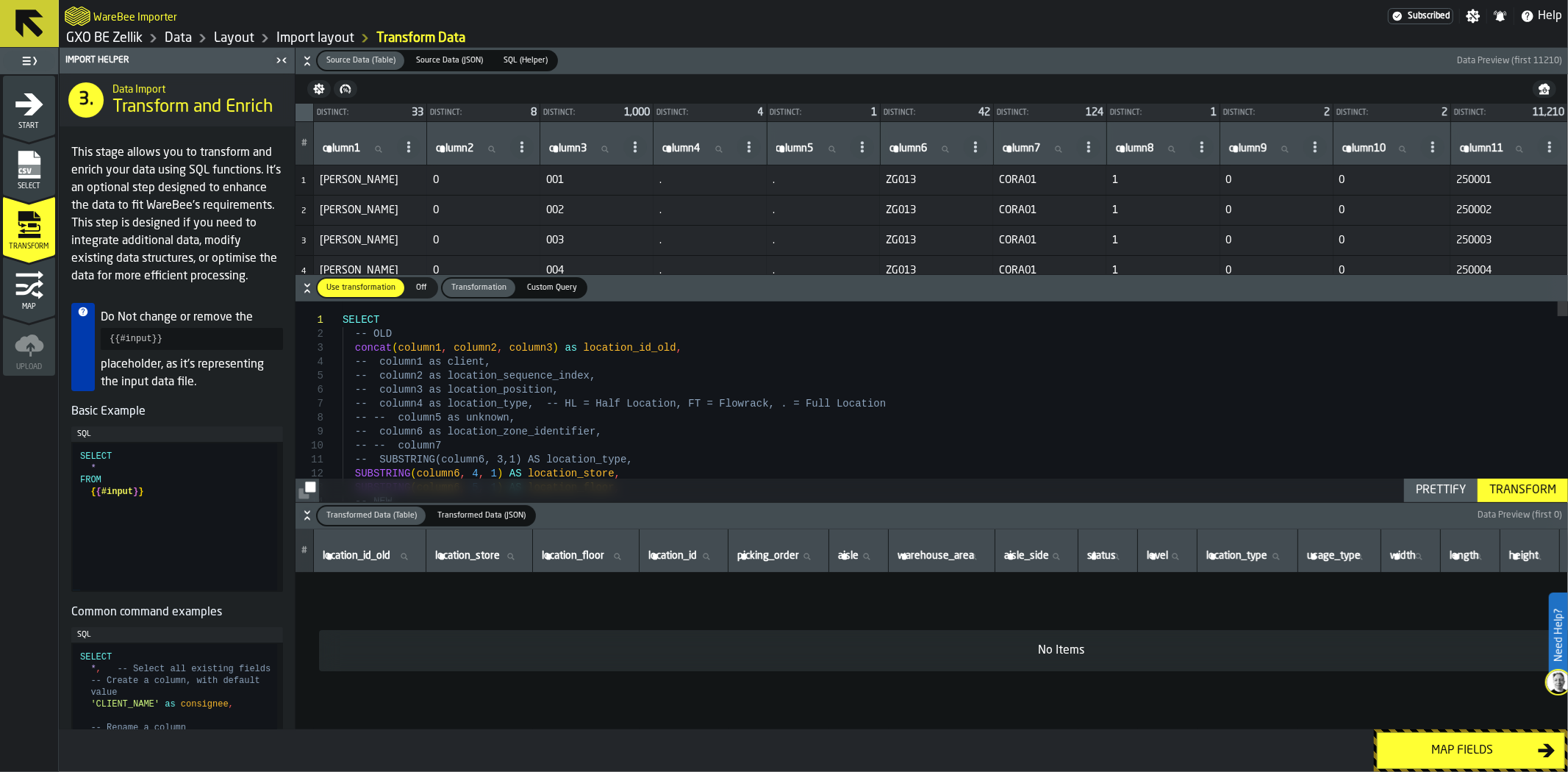
click at [1028, 637] on div "No Items" at bounding box center [1060, 650] width 1484 height 42
click at [477, 517] on span "Transformed Data (JSON)" at bounding box center [480, 515] width 100 height 13
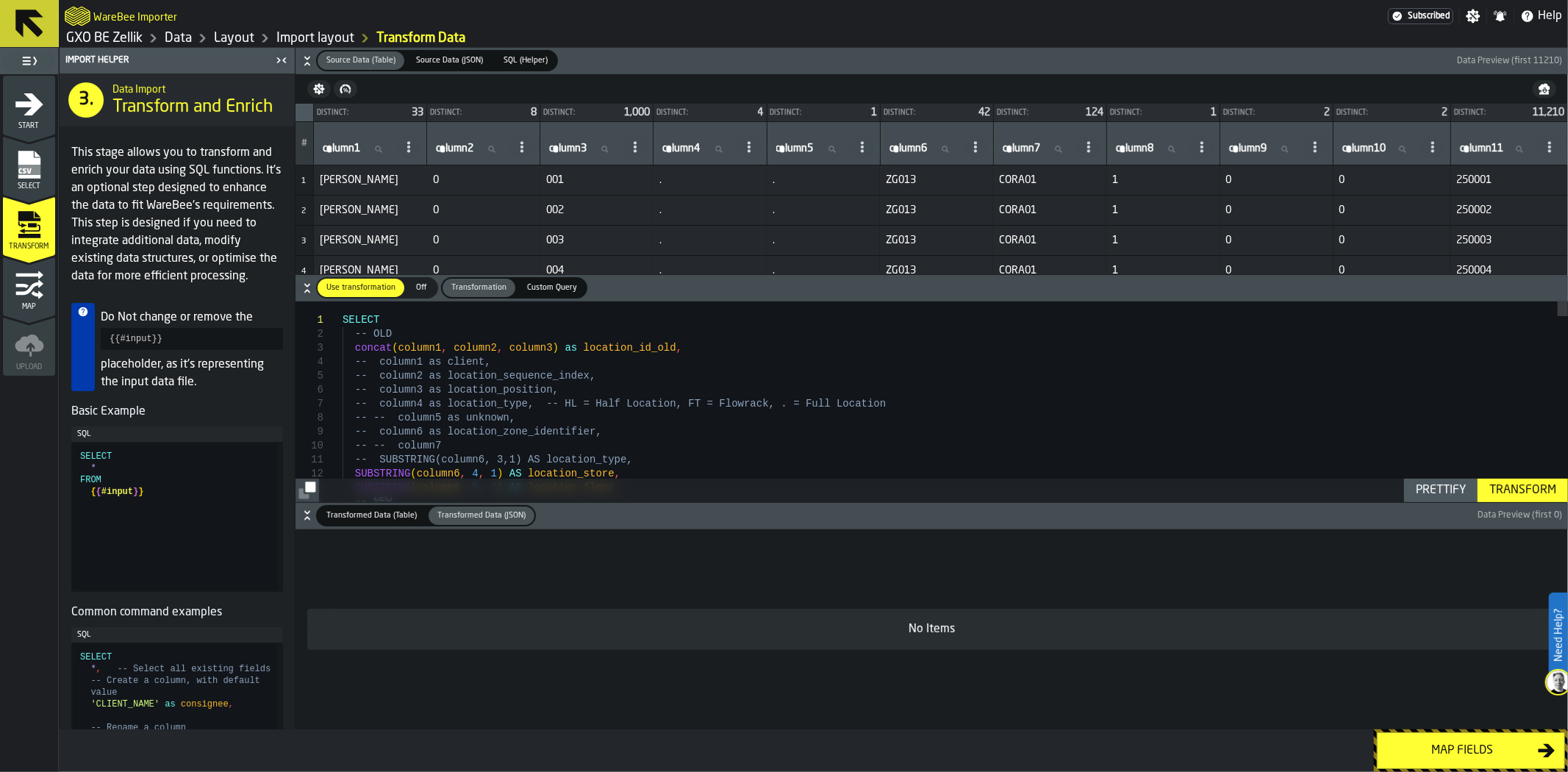
click at [380, 522] on div "Transformed Data (Table)" at bounding box center [372, 515] width 108 height 18
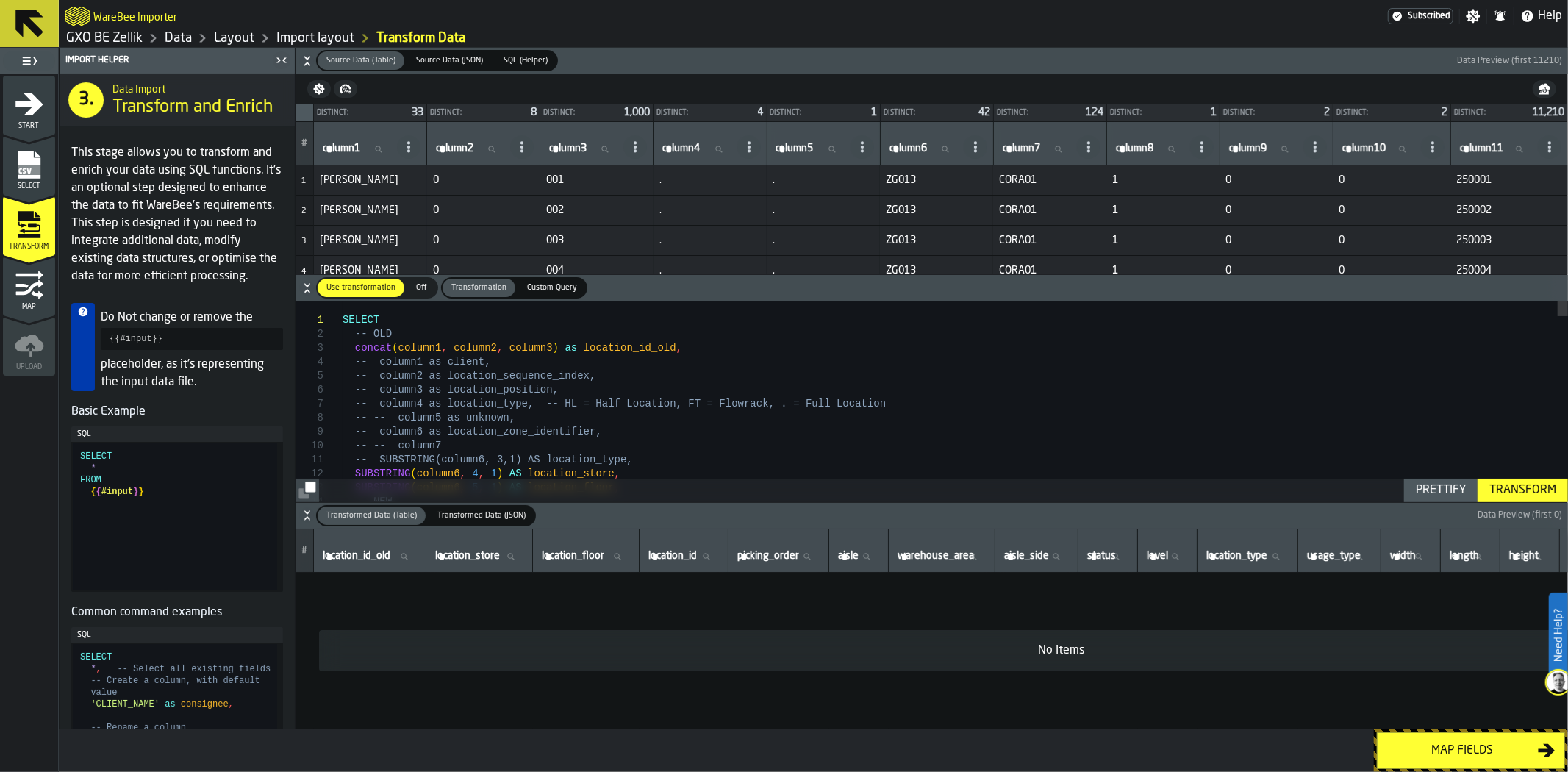
click at [1502, 486] on div "Transform" at bounding box center [1523, 490] width 78 height 17
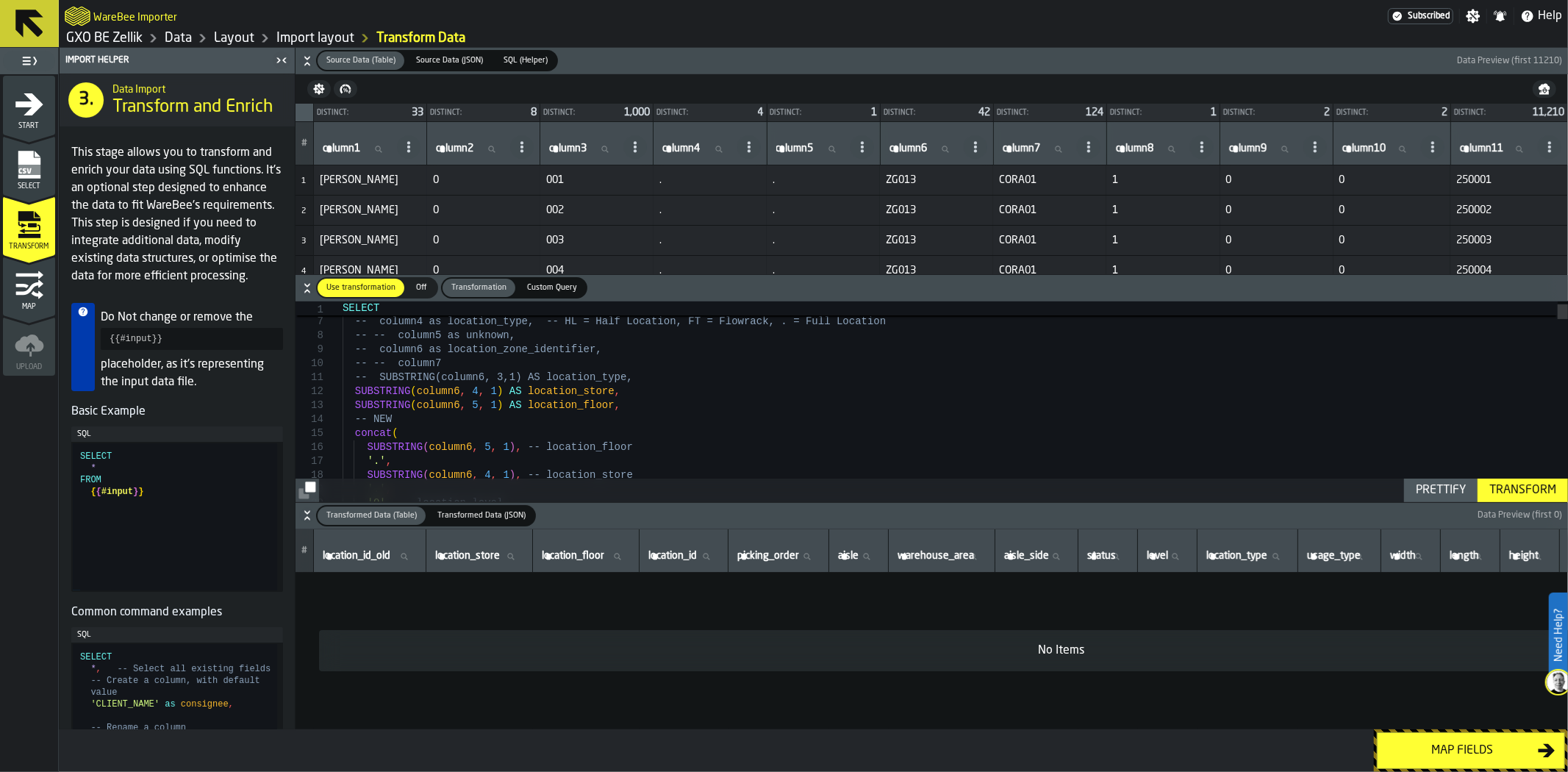
click at [304, 512] on icon "button-" at bounding box center [306, 514] width 15 height 14
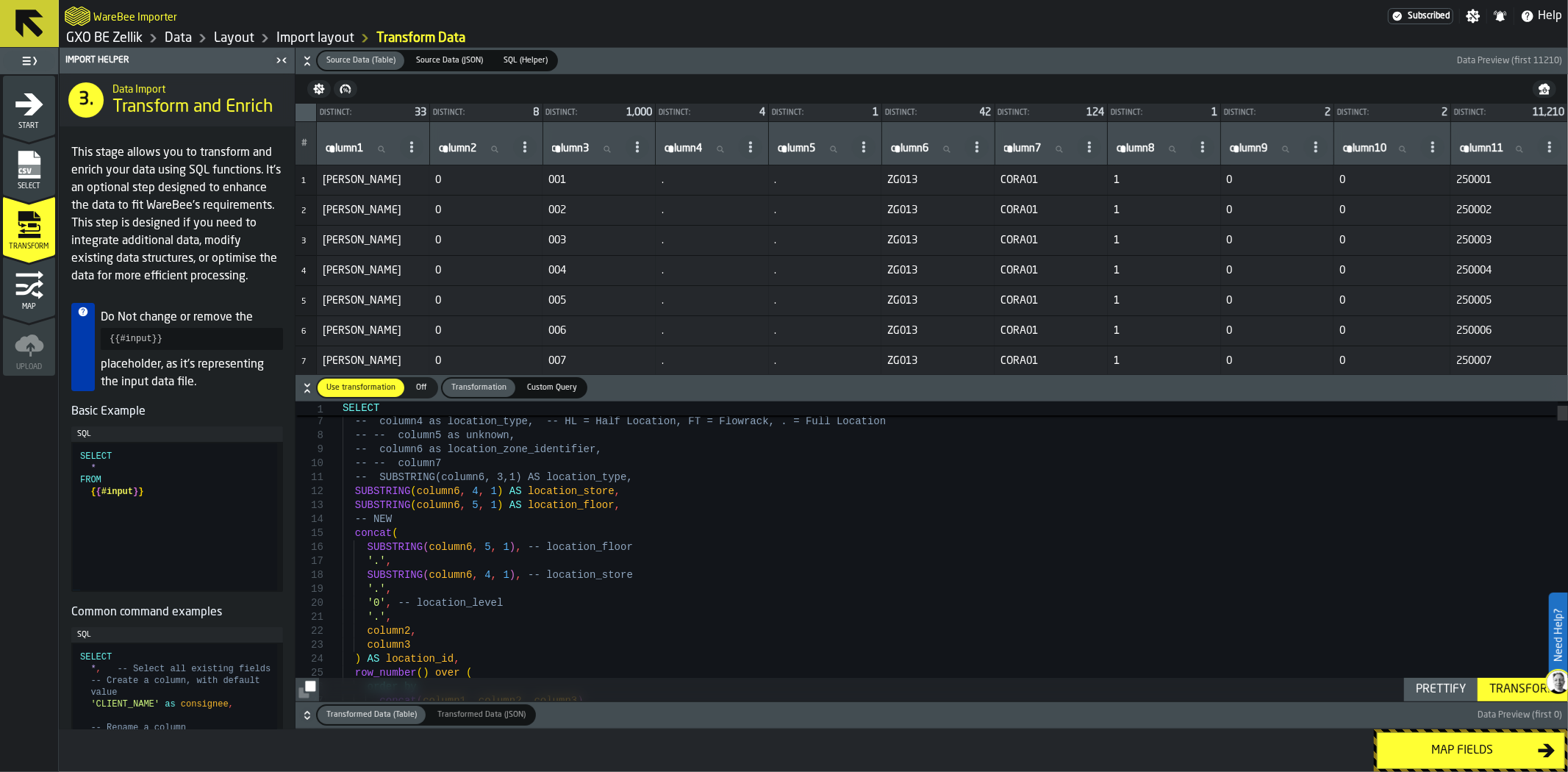
click at [304, 60] on icon "button-" at bounding box center [306, 61] width 15 height 14
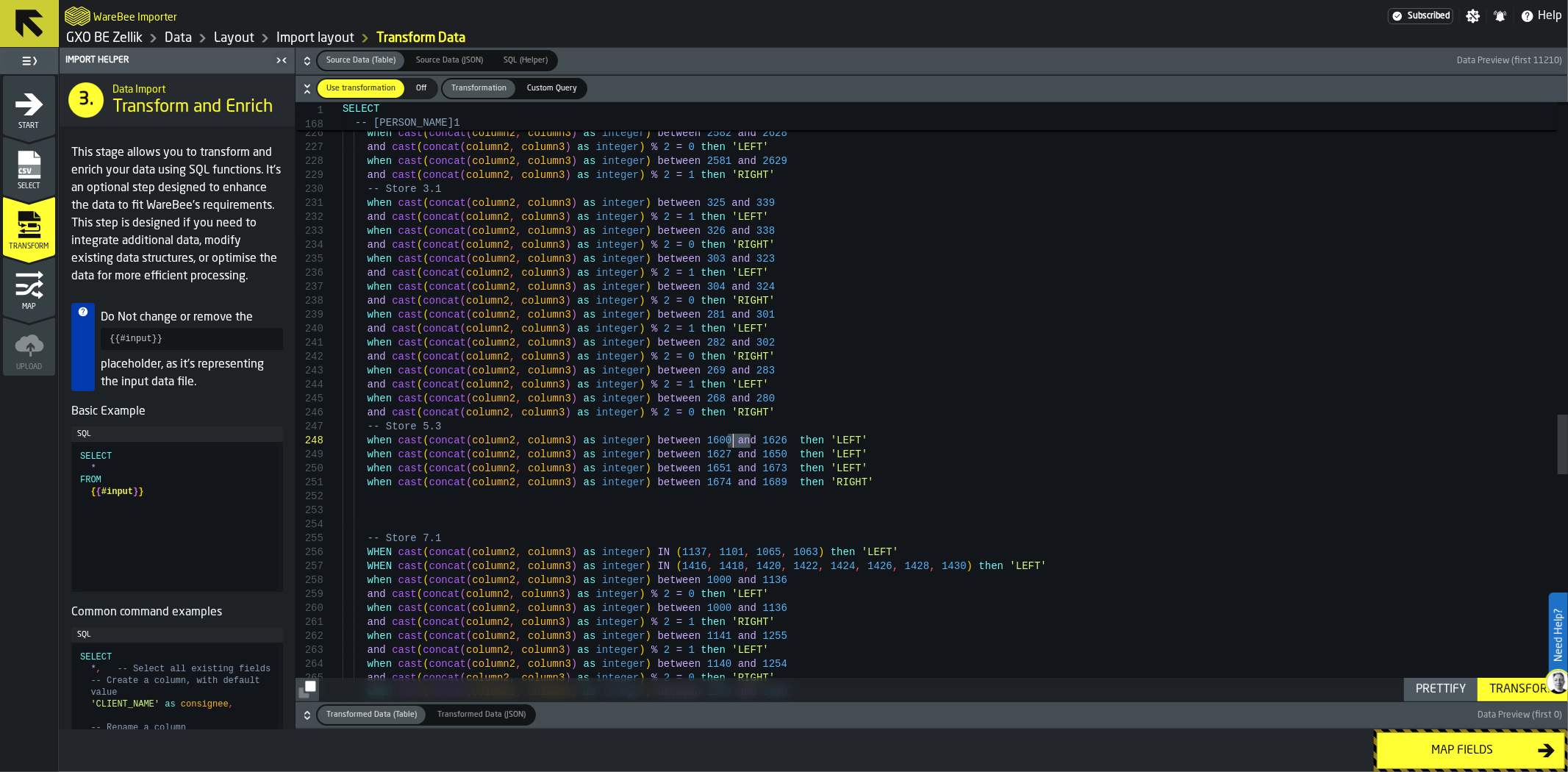
type textarea "**********"
drag, startPoint x: 748, startPoint y: 441, endPoint x: 730, endPoint y: 443, distance: 18.1
click at [306, 63] on icon "button-" at bounding box center [306, 61] width 15 height 14
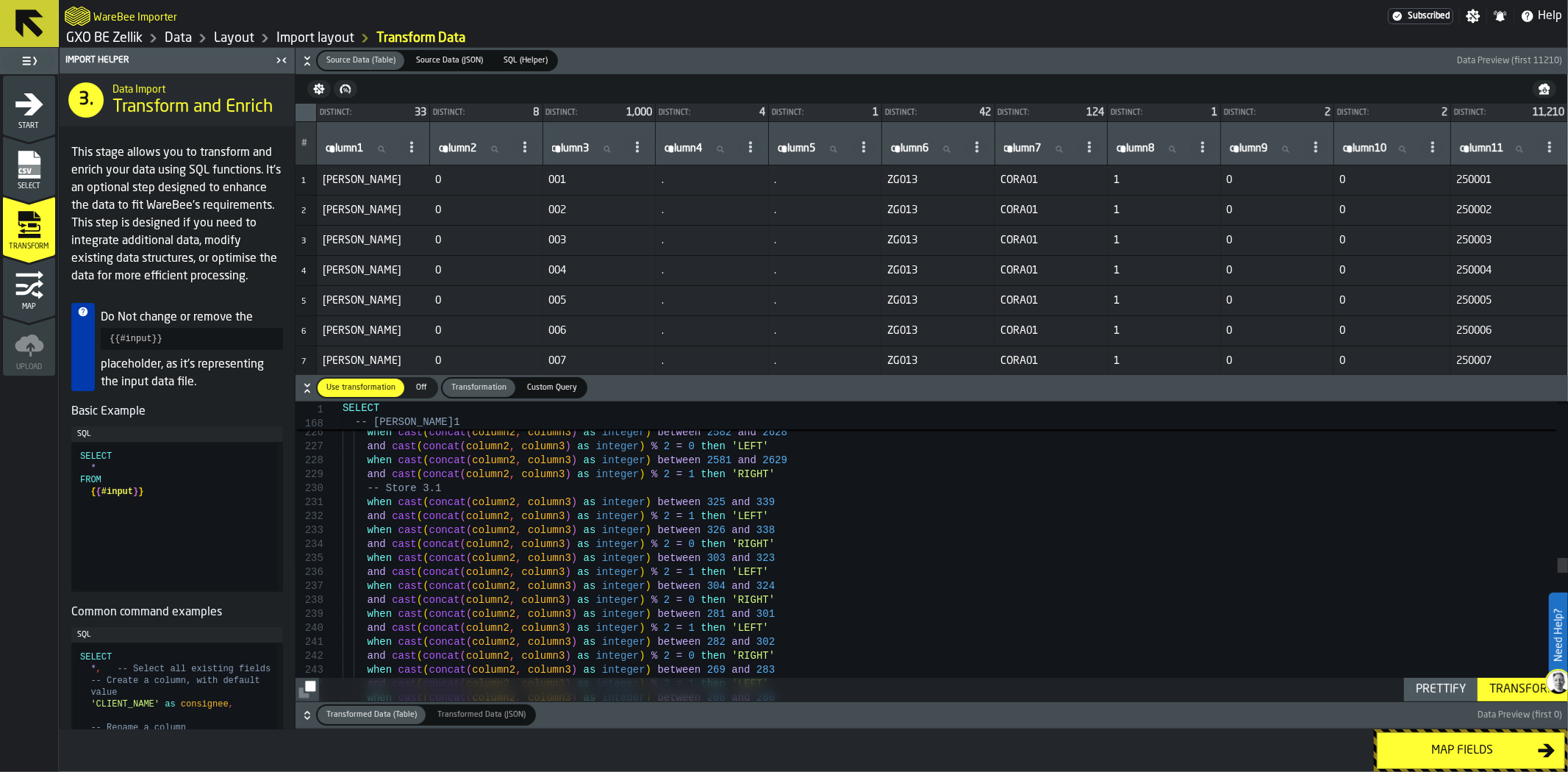
click at [583, 147] on span "column3" at bounding box center [570, 149] width 38 height 12
click at [583, 147] on input "column3 column3" at bounding box center [586, 149] width 74 height 19
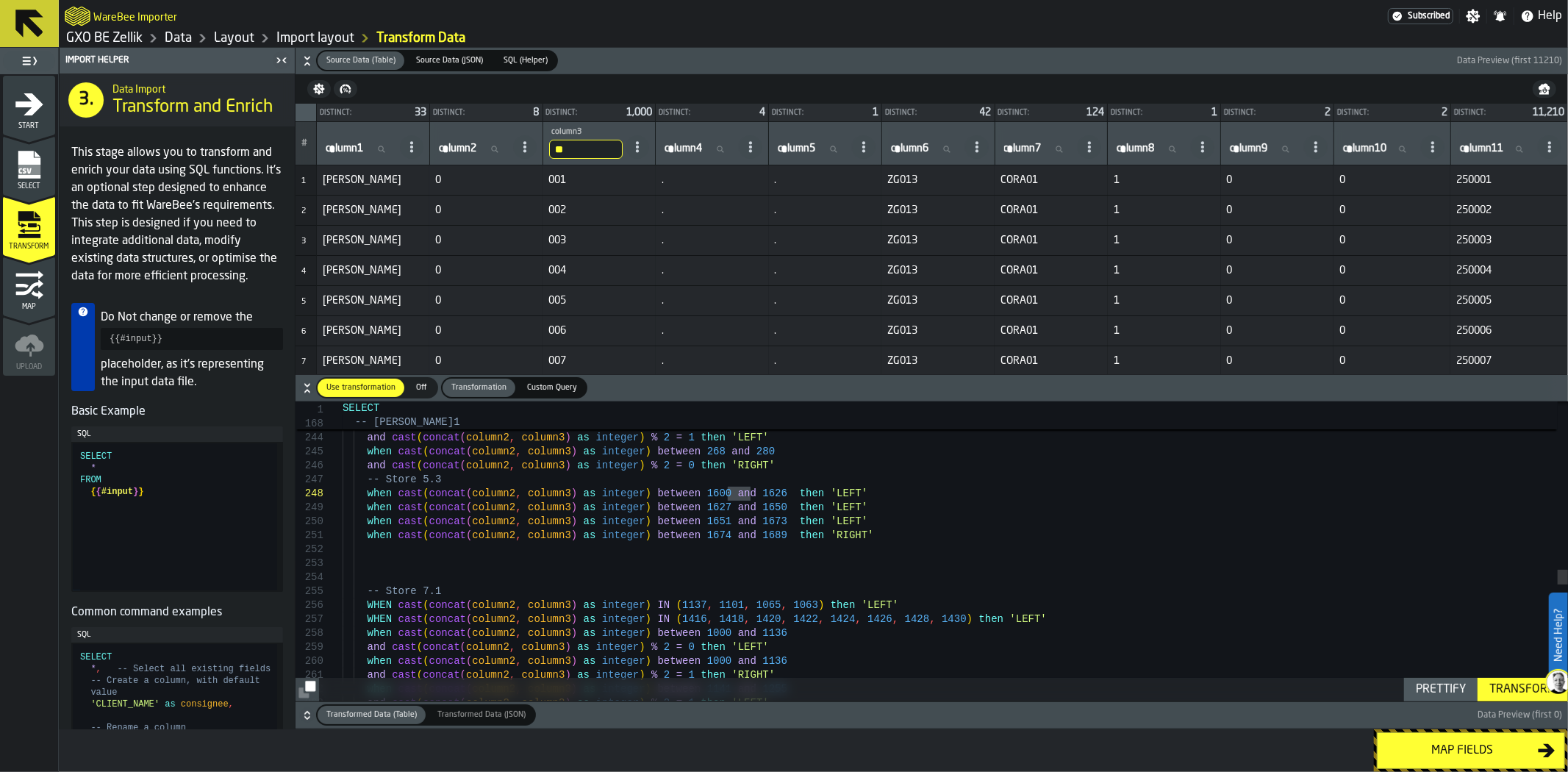
type input "***"
click at [475, 152] on label "column2 column2" at bounding box center [473, 149] width 74 height 19
click at [475, 152] on input "column2 column2" at bounding box center [473, 149] width 74 height 19
type input "*"
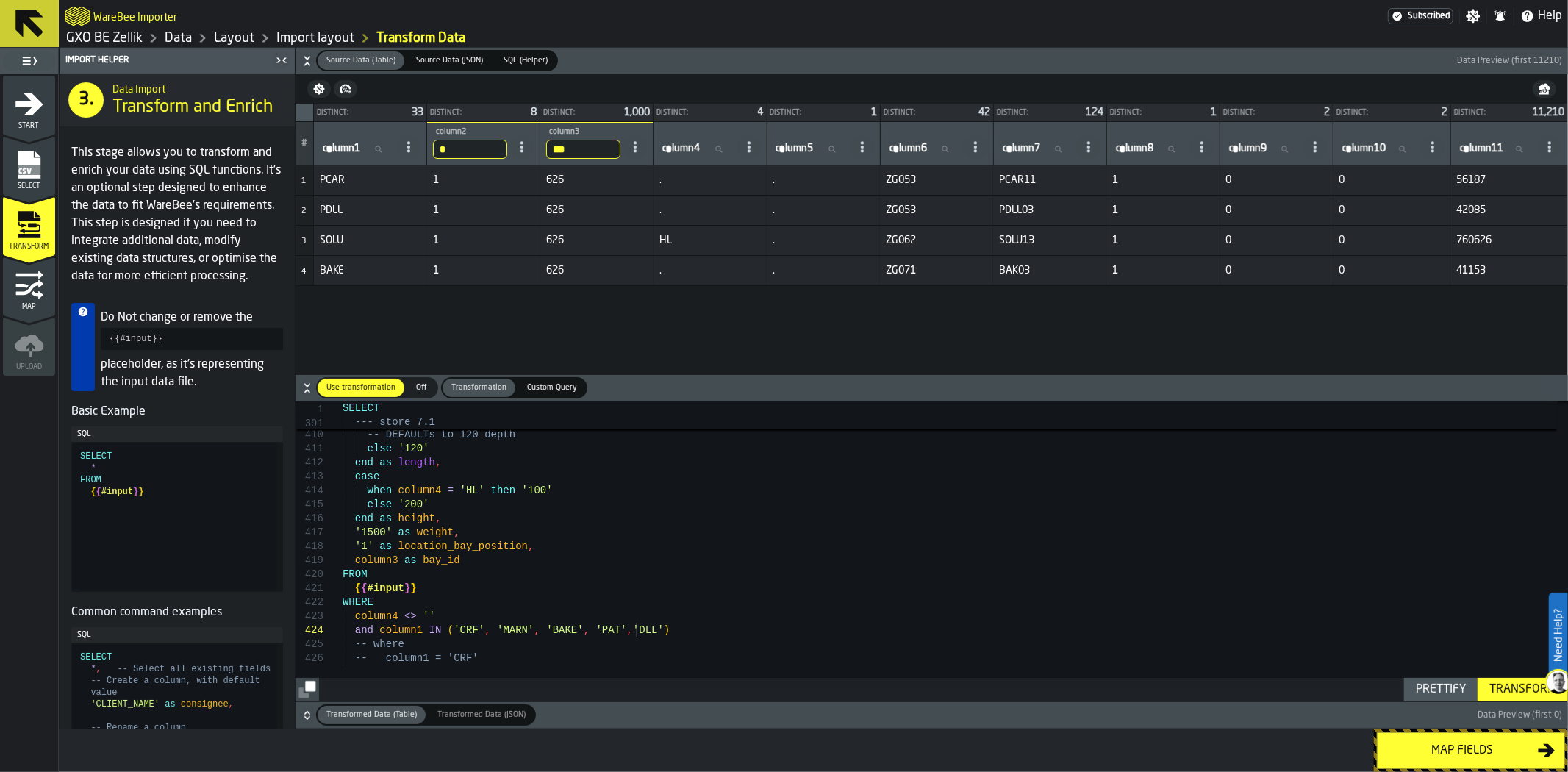
type textarea "**********"
click at [1493, 689] on div "Transform" at bounding box center [1523, 689] width 78 height 17
click at [1487, 747] on div "Map fields" at bounding box center [1462, 750] width 152 height 17
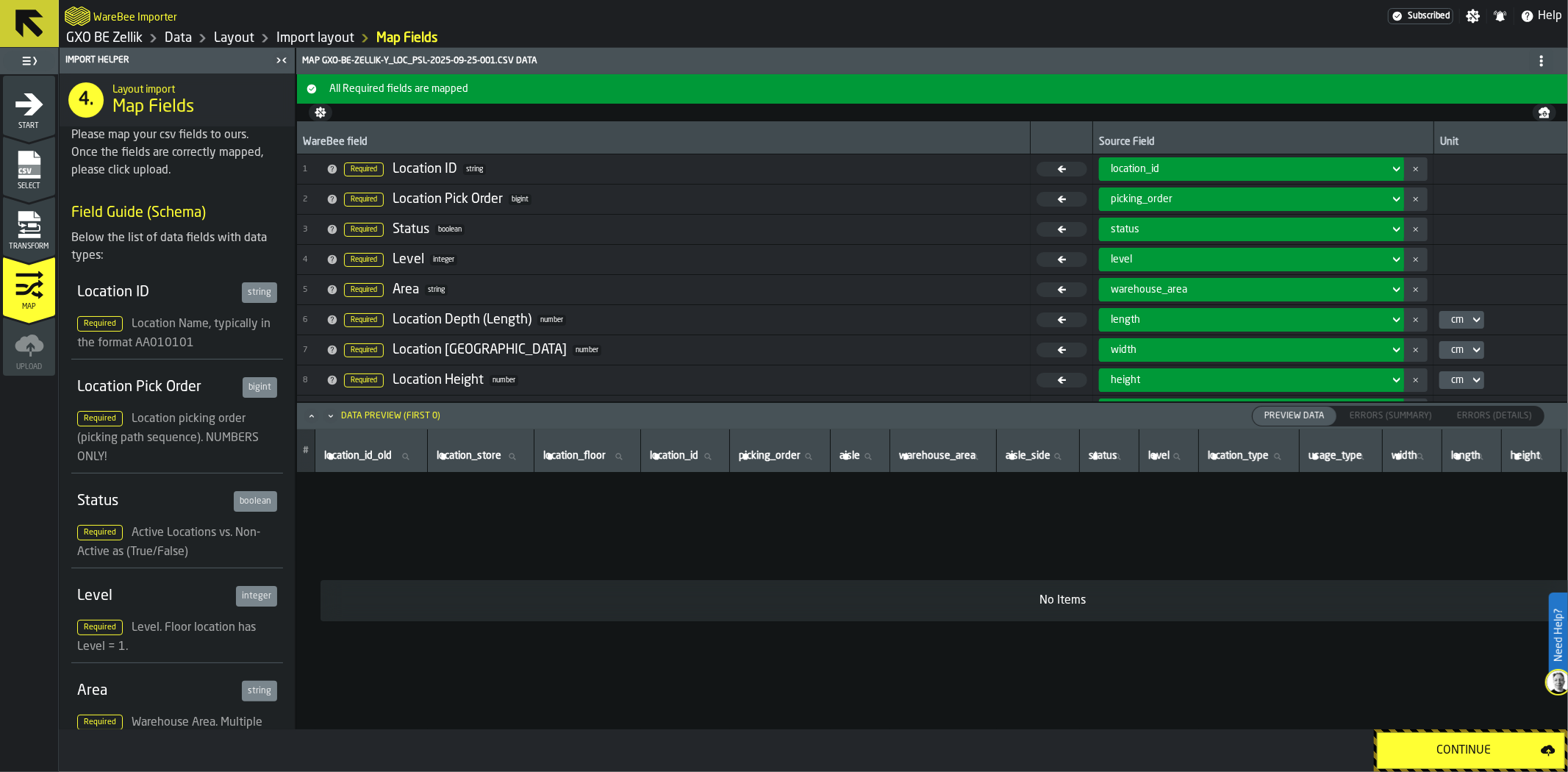
click at [1488, 750] on div "Continue" at bounding box center [1464, 750] width 155 height 17
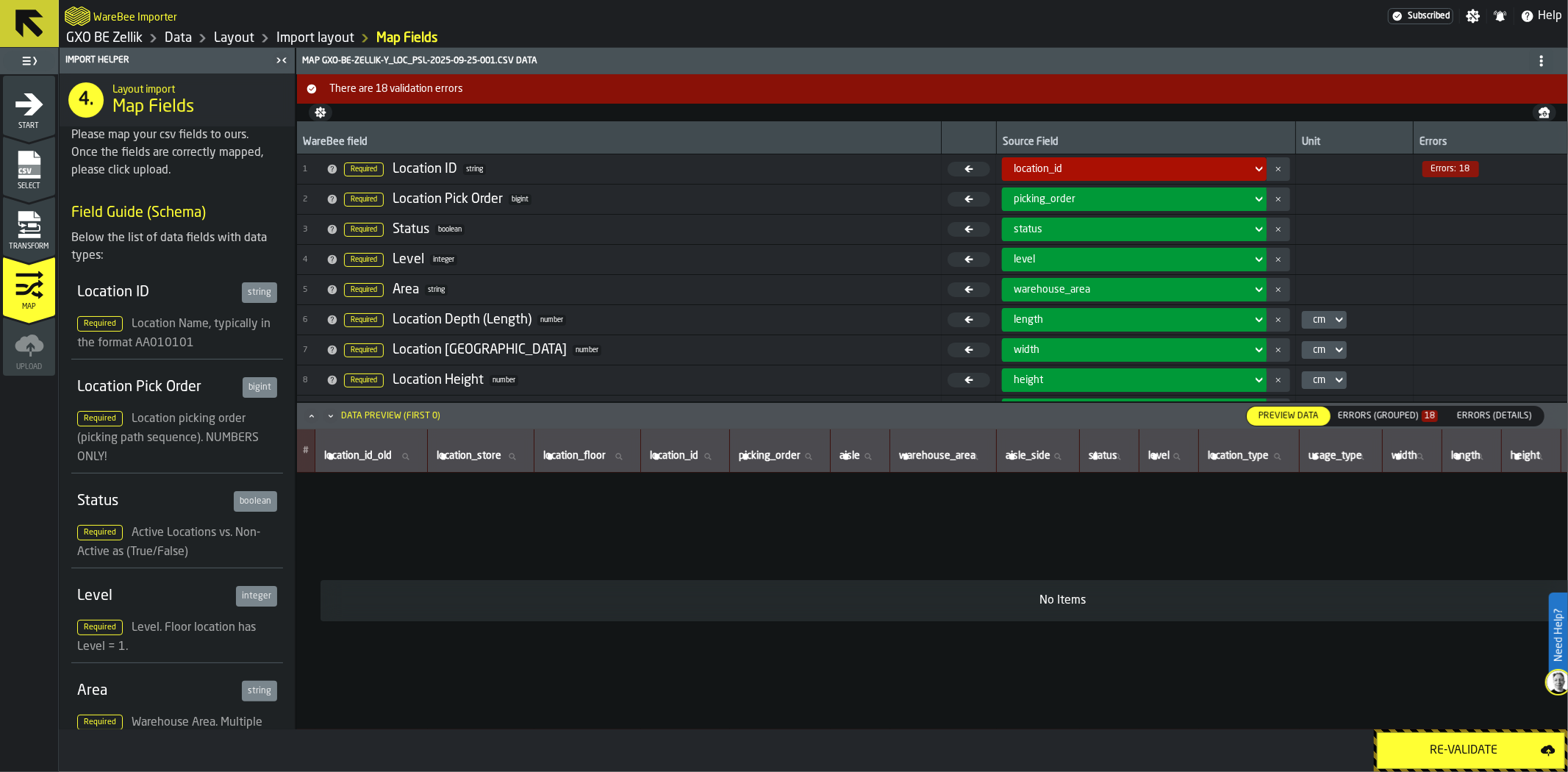
click at [1432, 171] on span "Errors:" at bounding box center [1444, 169] width 26 height 11
click at [1403, 409] on div "Errors (Grouped) 18" at bounding box center [1388, 415] width 112 height 16
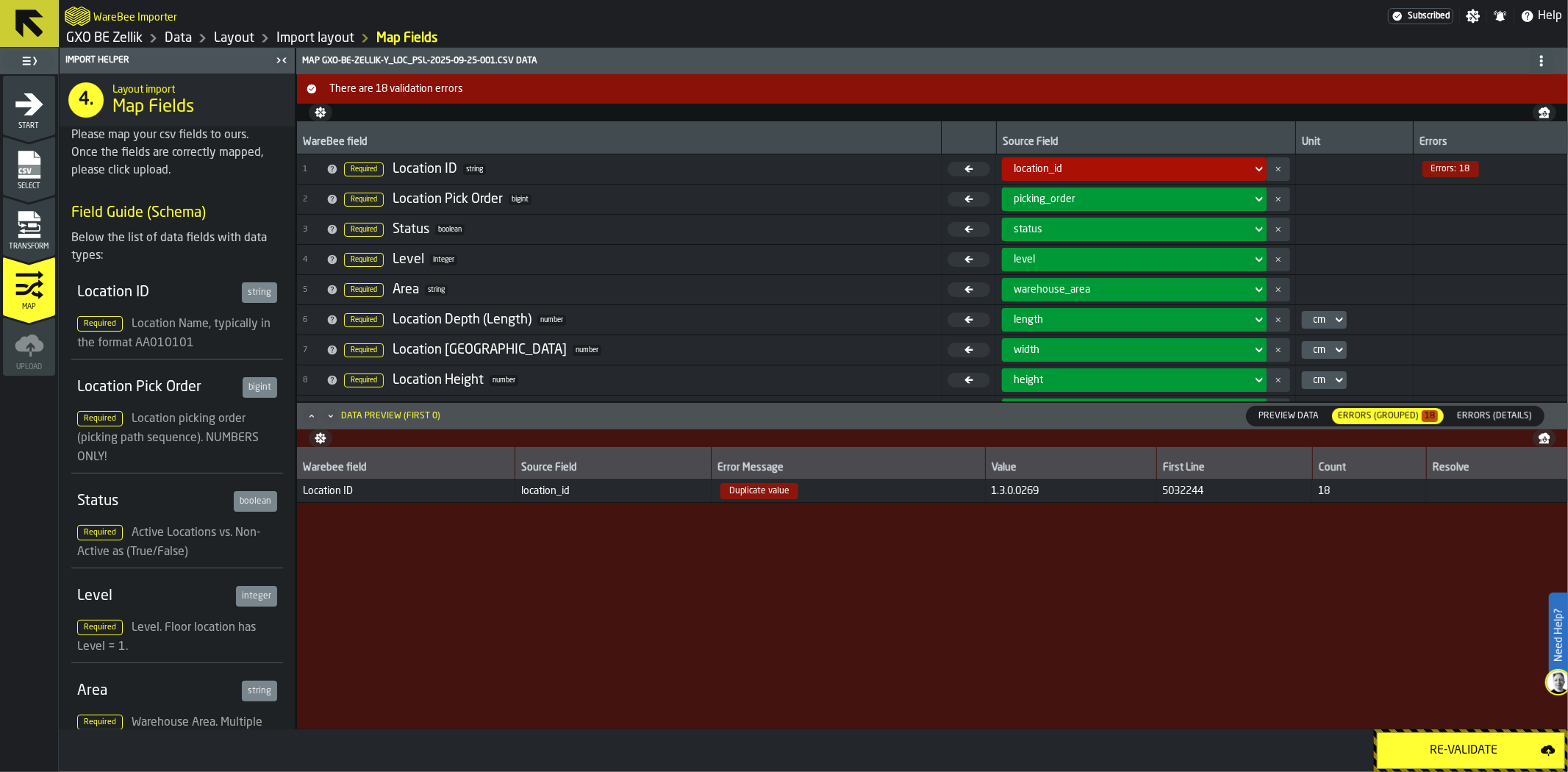
click at [770, 489] on span "Duplicate value" at bounding box center [759, 491] width 78 height 16
click at [1030, 495] on span "1.3.0.0269" at bounding box center [1071, 491] width 159 height 12
drag, startPoint x: 1031, startPoint y: 493, endPoint x: 1010, endPoint y: 490, distance: 21.2
click at [1010, 490] on span "1.3.0.0269" at bounding box center [1071, 491] width 159 height 12
copy span "0269"
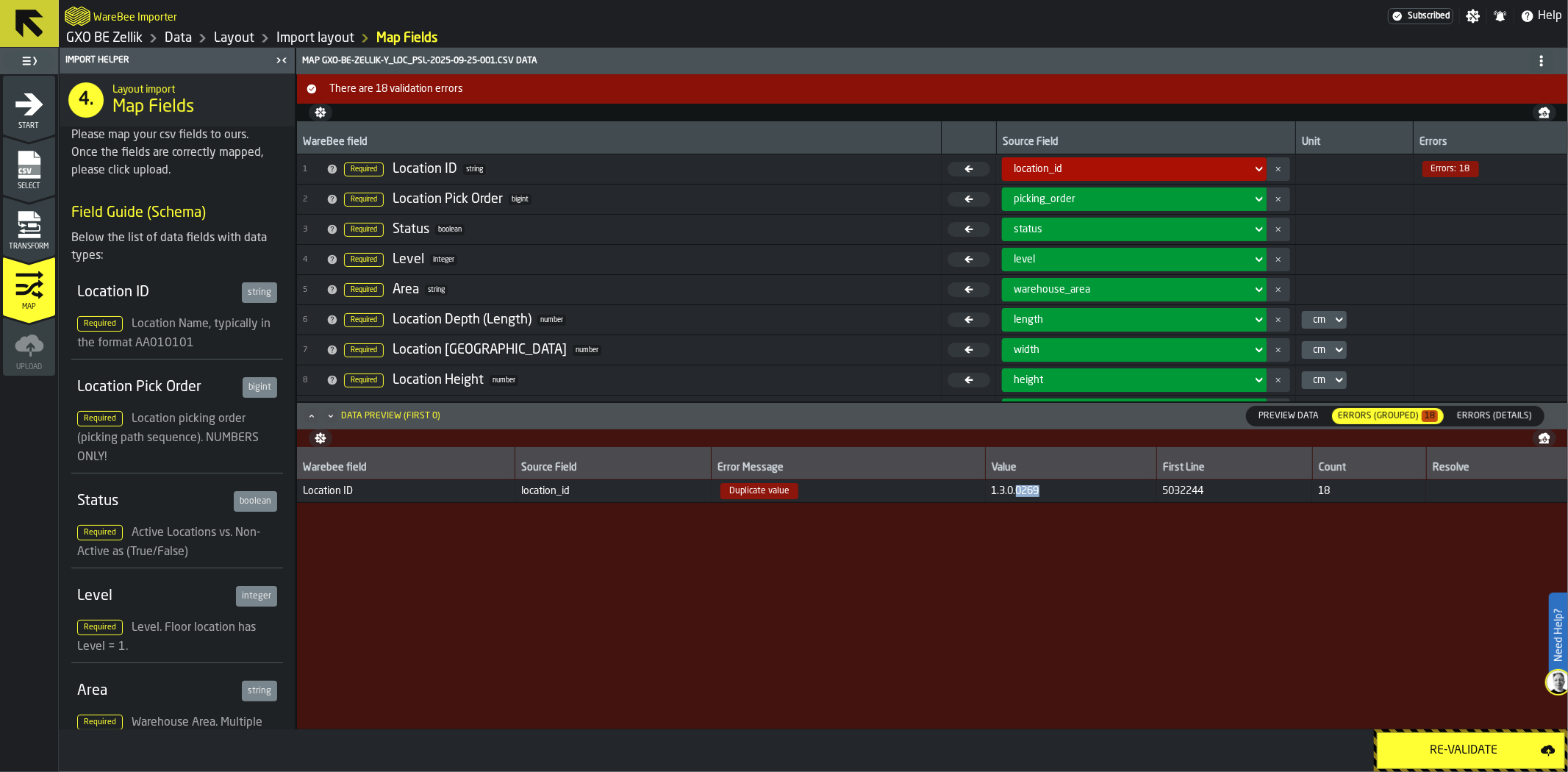
click at [26, 248] on span "Transform" at bounding box center [29, 246] width 52 height 8
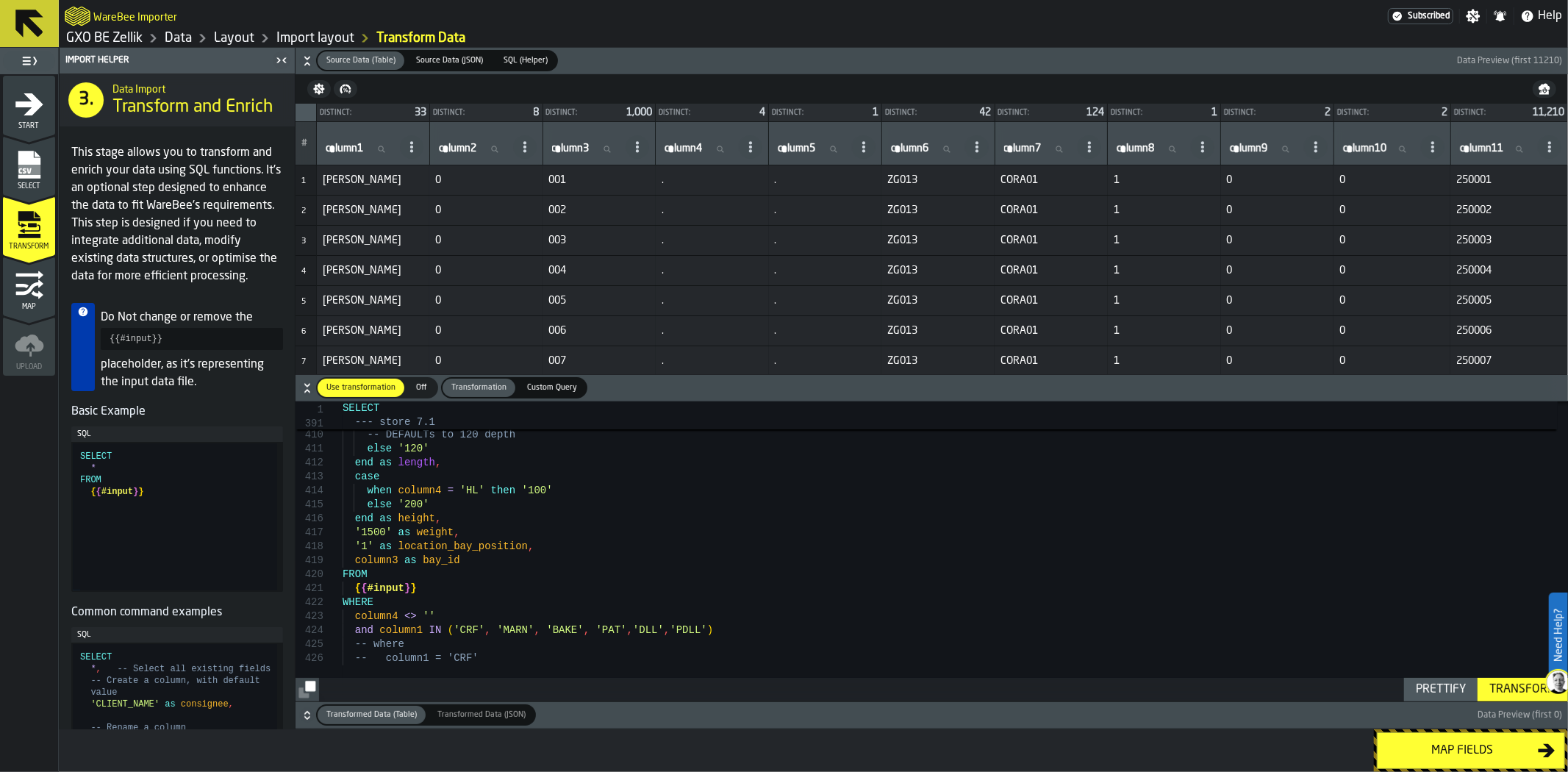
type textarea "**********"
click at [1505, 699] on button "Transform" at bounding box center [1524, 689] width 91 height 23
click at [1500, 756] on div "Map fields" at bounding box center [1462, 750] width 152 height 17
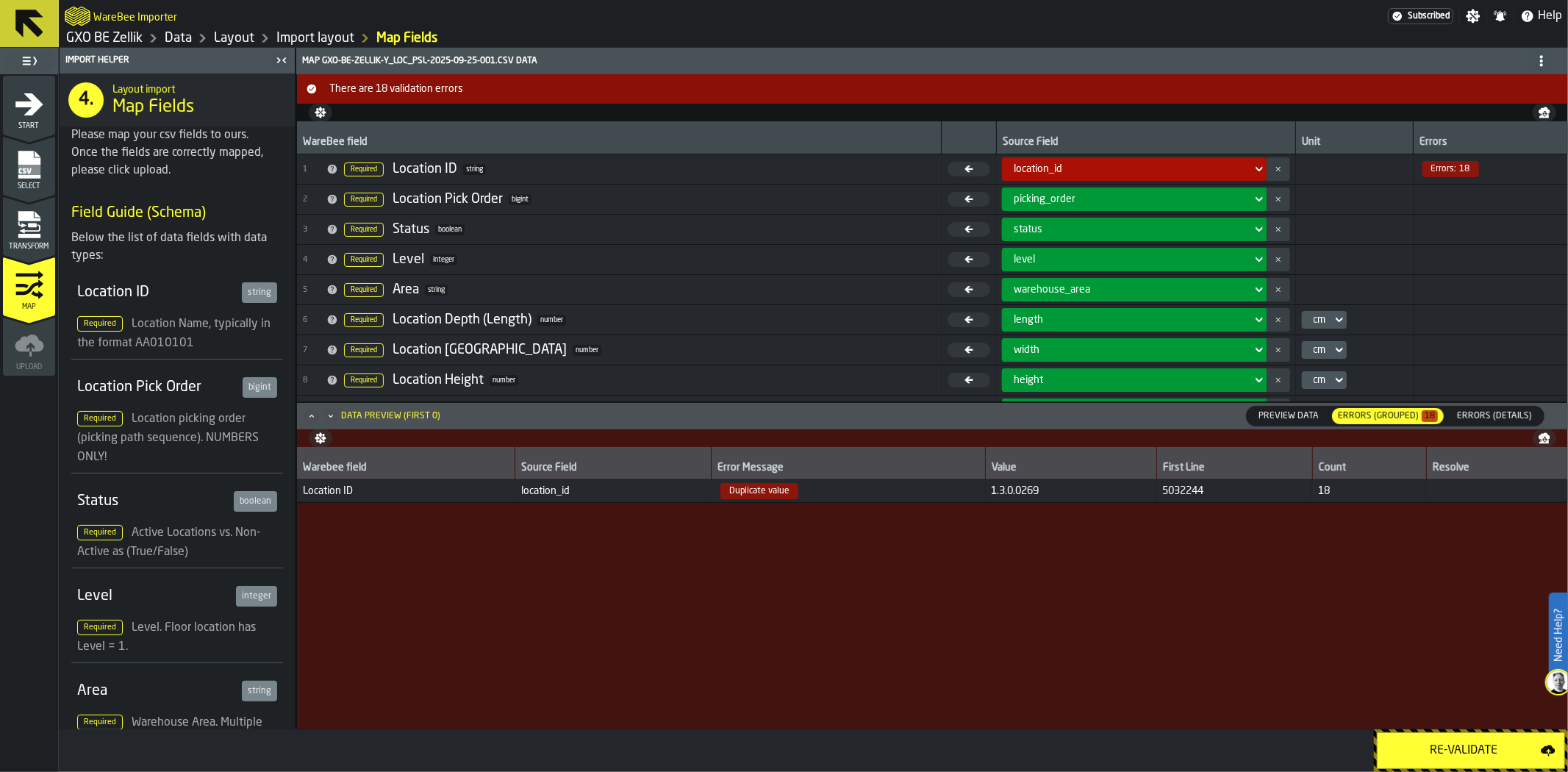
click at [1386, 418] on div "Errors (Grouped) 18" at bounding box center [1387, 415] width 100 height 11
click at [28, 243] on span "Transform" at bounding box center [29, 246] width 52 height 8
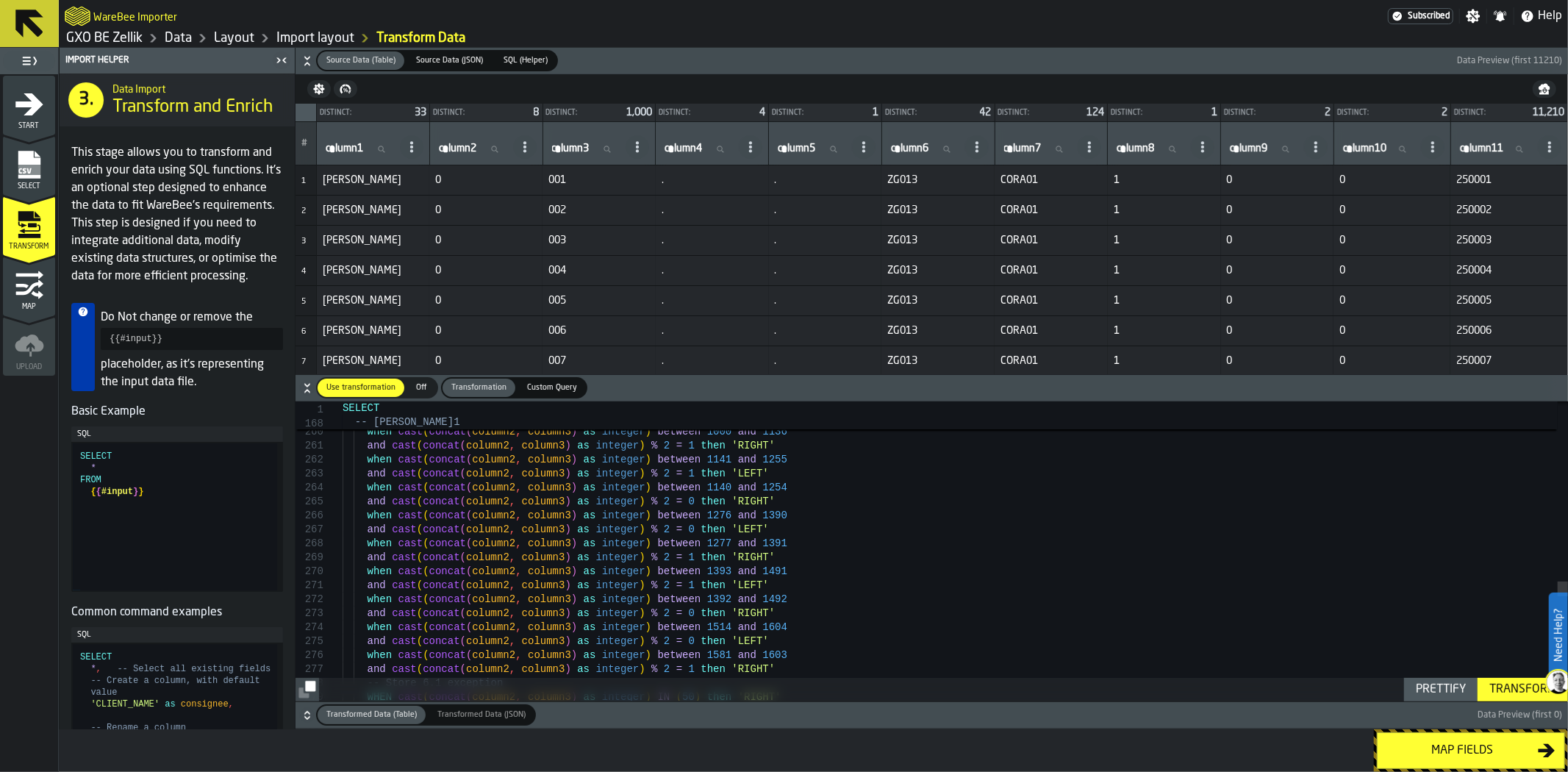
type textarea "**********"
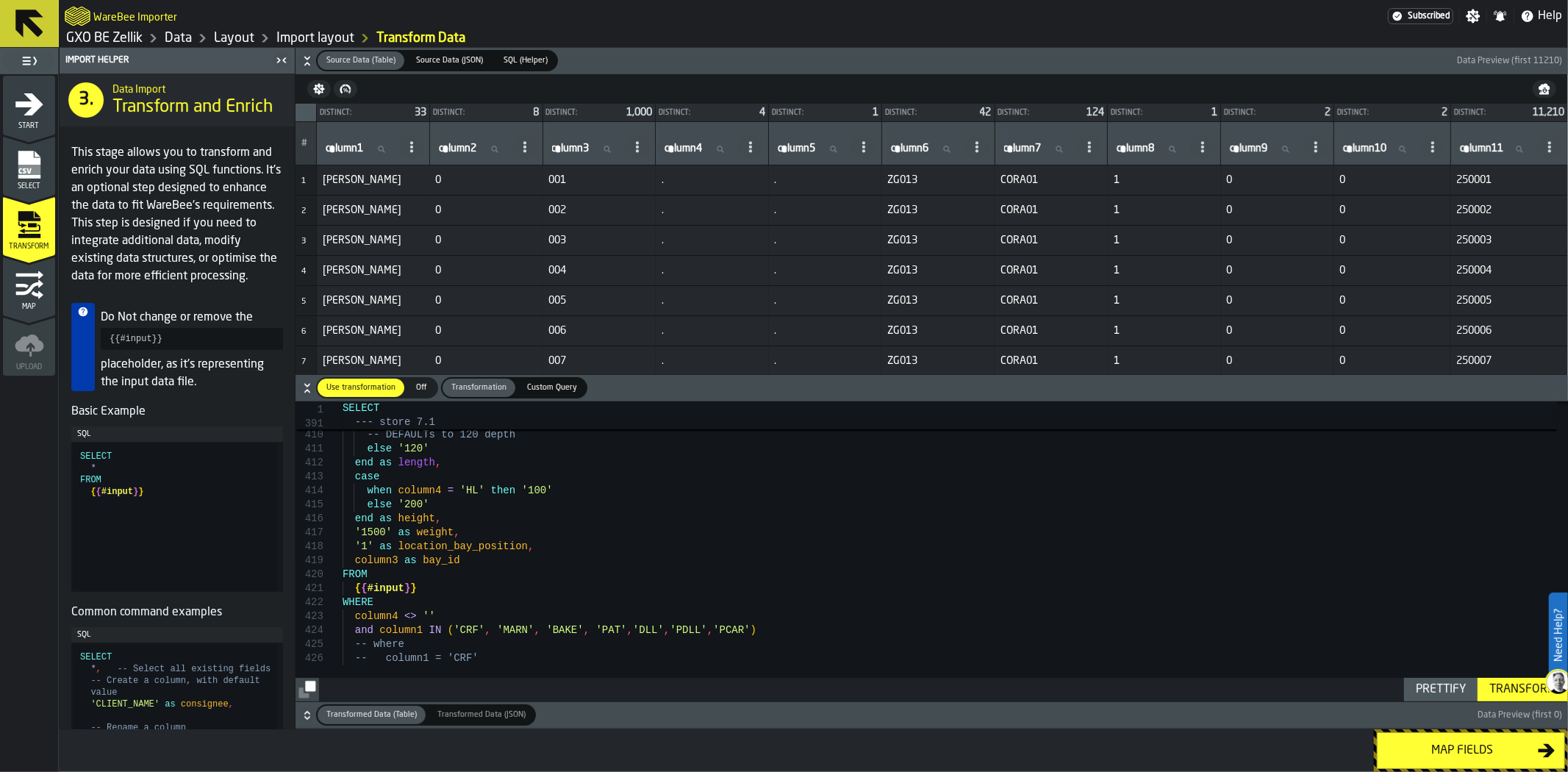
click at [1513, 688] on div "Transform" at bounding box center [1523, 689] width 78 height 17
click at [1466, 758] on div "Map fields" at bounding box center [1462, 750] width 152 height 17
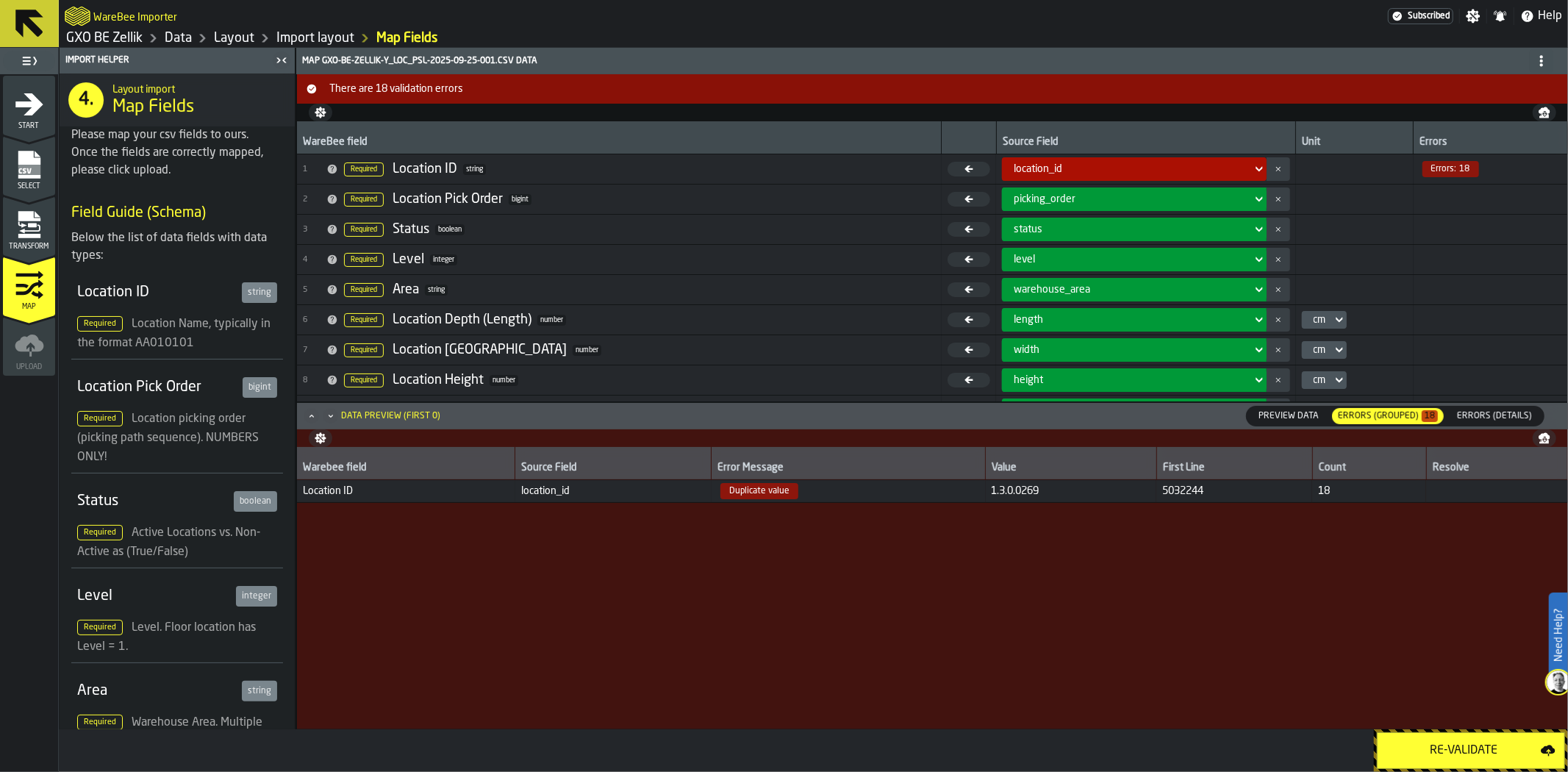
click at [1466, 758] on div "Re-Validate" at bounding box center [1464, 750] width 155 height 17
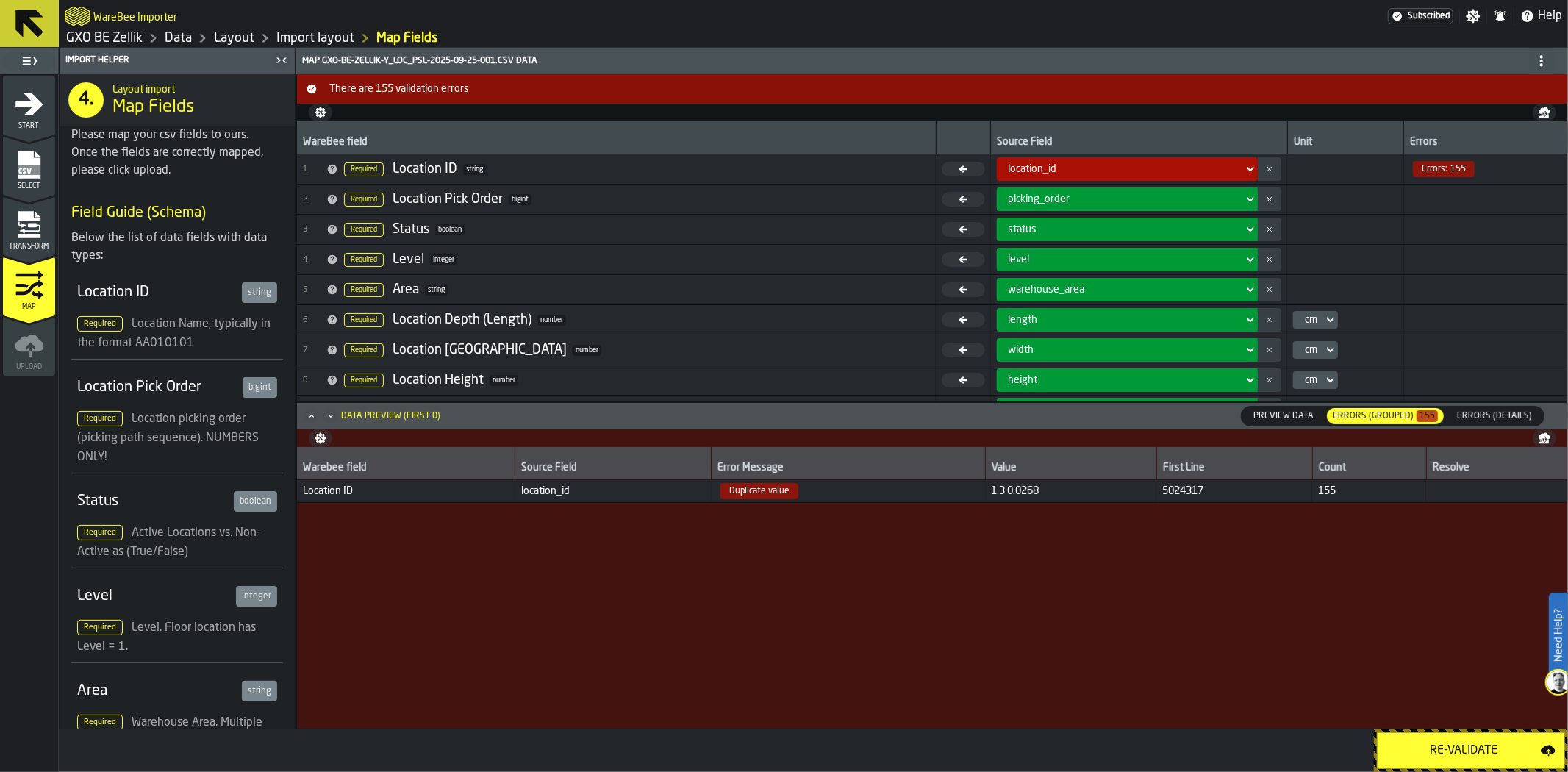
click at [1408, 415] on div "Errors (Grouped) 155" at bounding box center [1385, 415] width 105 height 11
click at [1306, 417] on span "Preview Data" at bounding box center [1284, 416] width 73 height 14
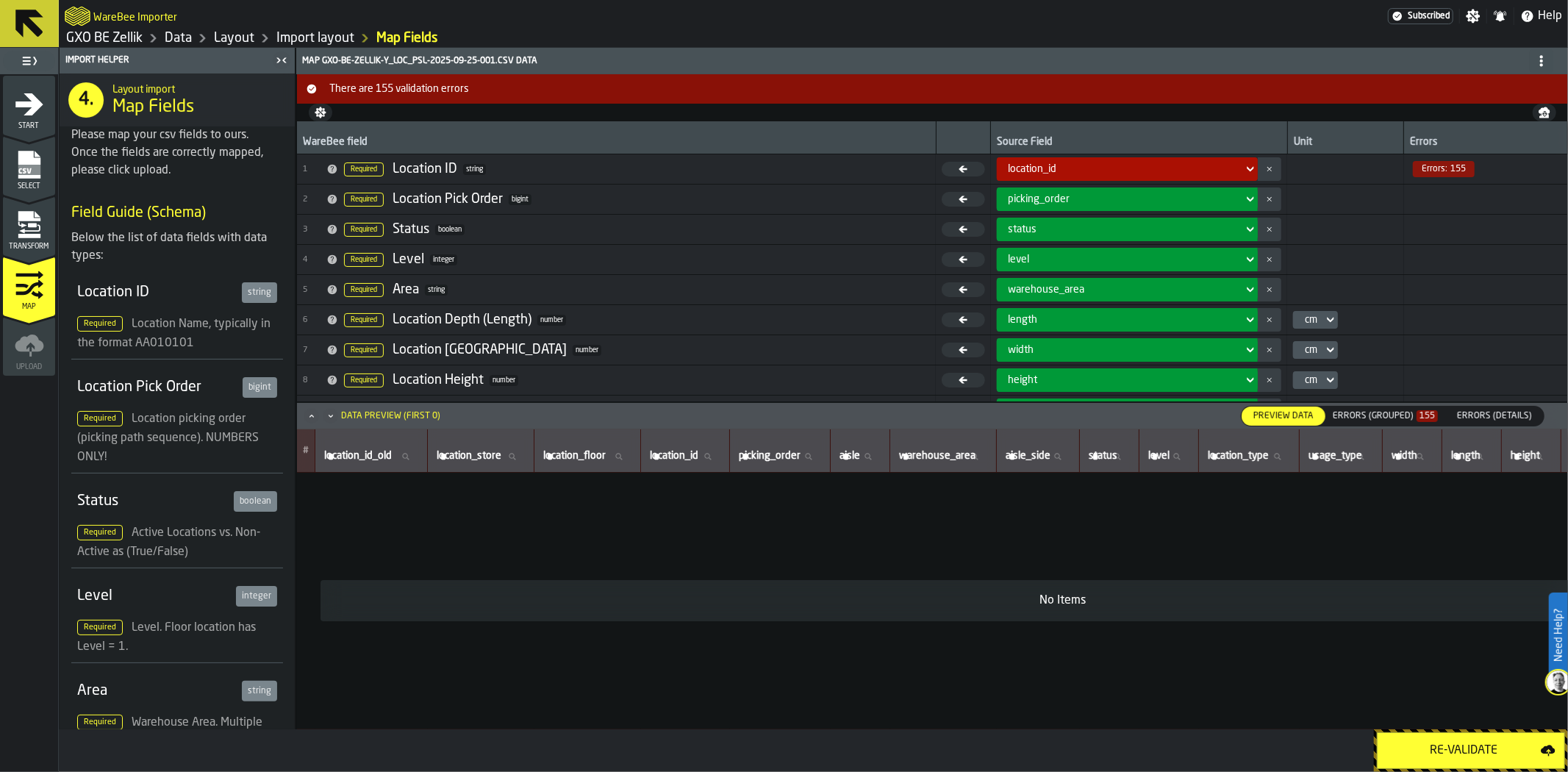
click at [1398, 415] on div "Errors (Grouped) 155" at bounding box center [1385, 415] width 105 height 11
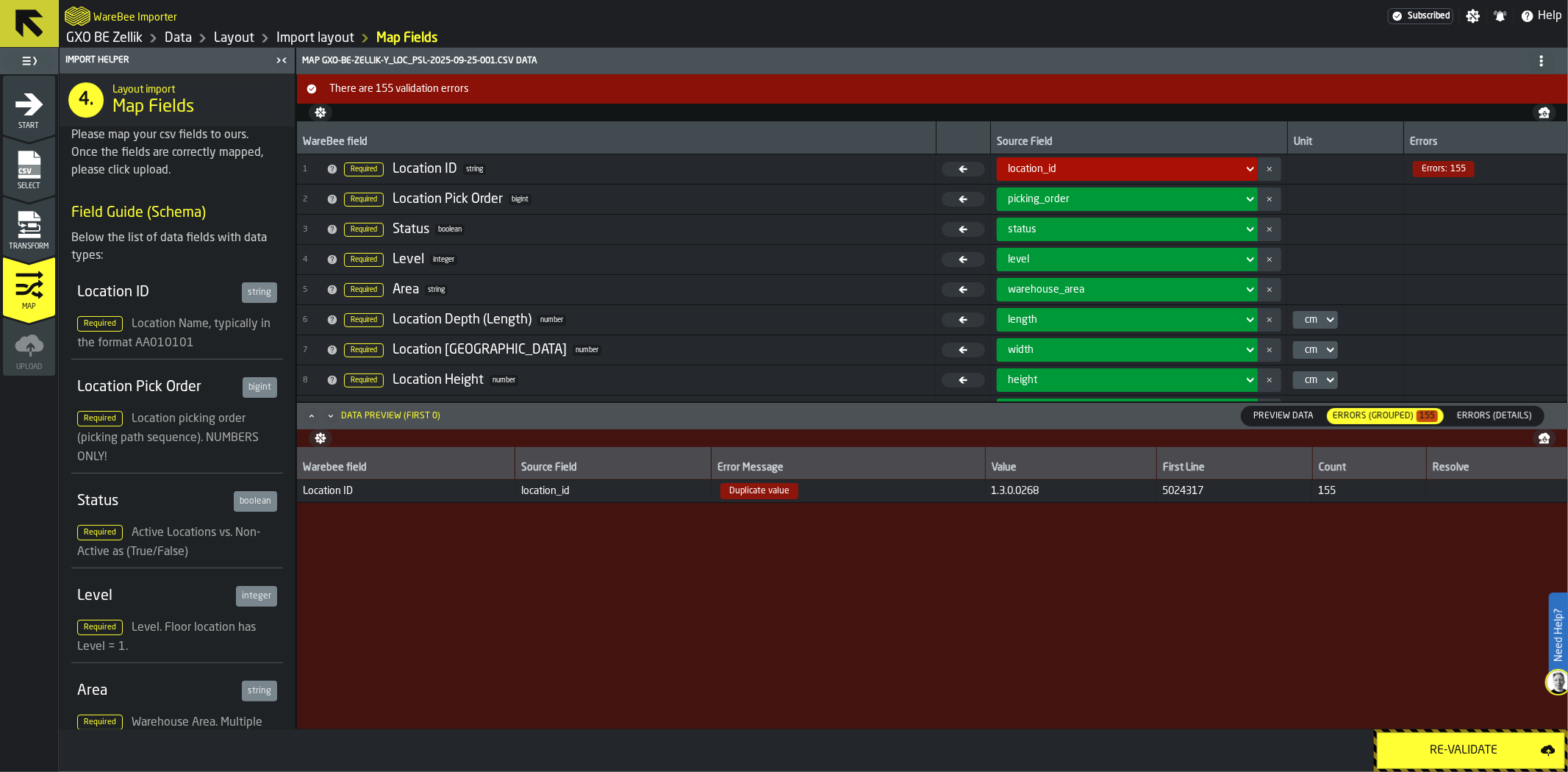
click at [797, 494] on span "Duplicate value" at bounding box center [848, 491] width 262 height 16
click at [763, 488] on span "Duplicate value" at bounding box center [759, 491] width 78 height 16
click at [1515, 419] on span "Errors (Details)" at bounding box center [1495, 416] width 87 height 14
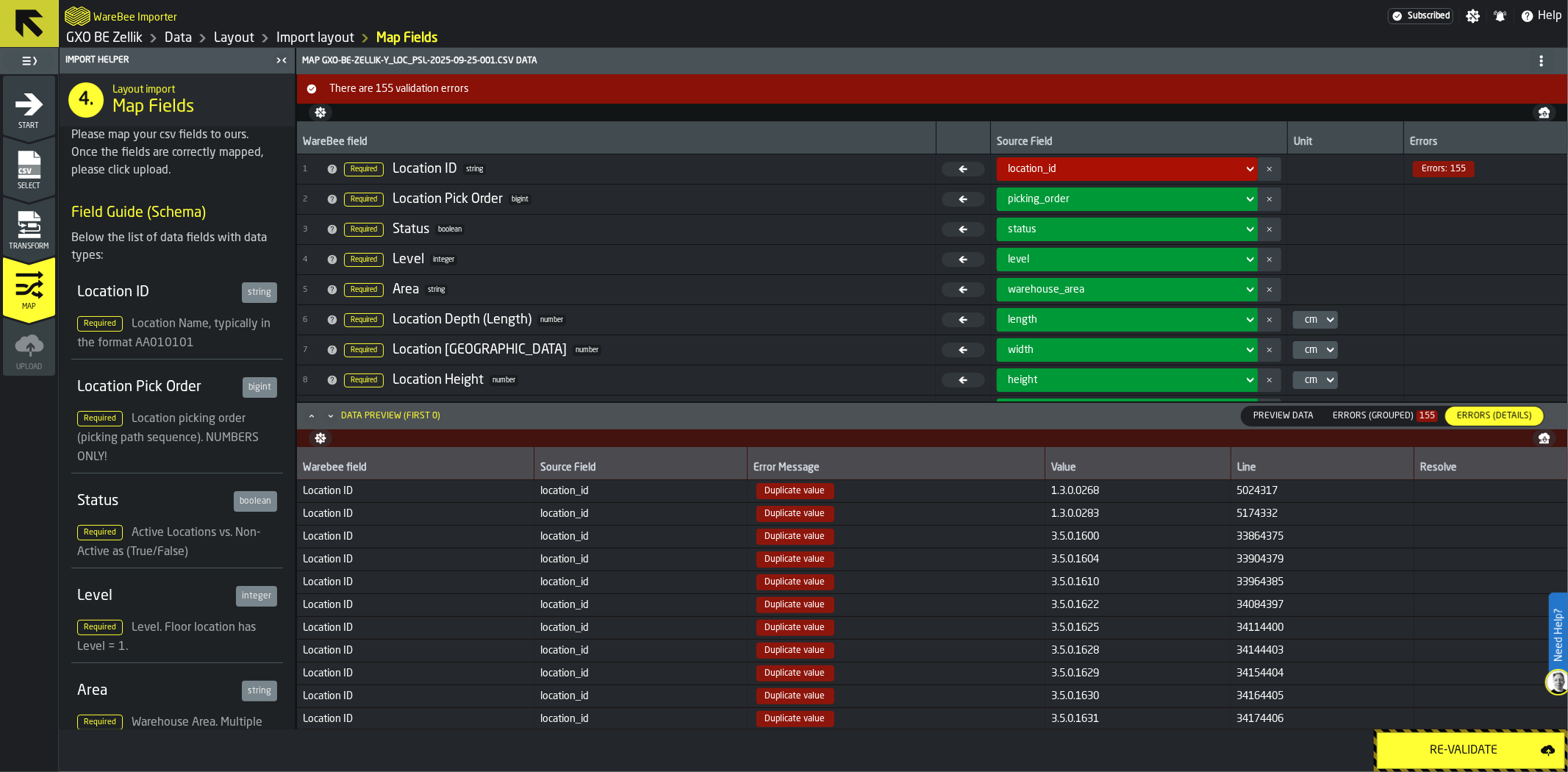
click at [1401, 421] on div "Errors (Grouped) 155" at bounding box center [1385, 415] width 117 height 16
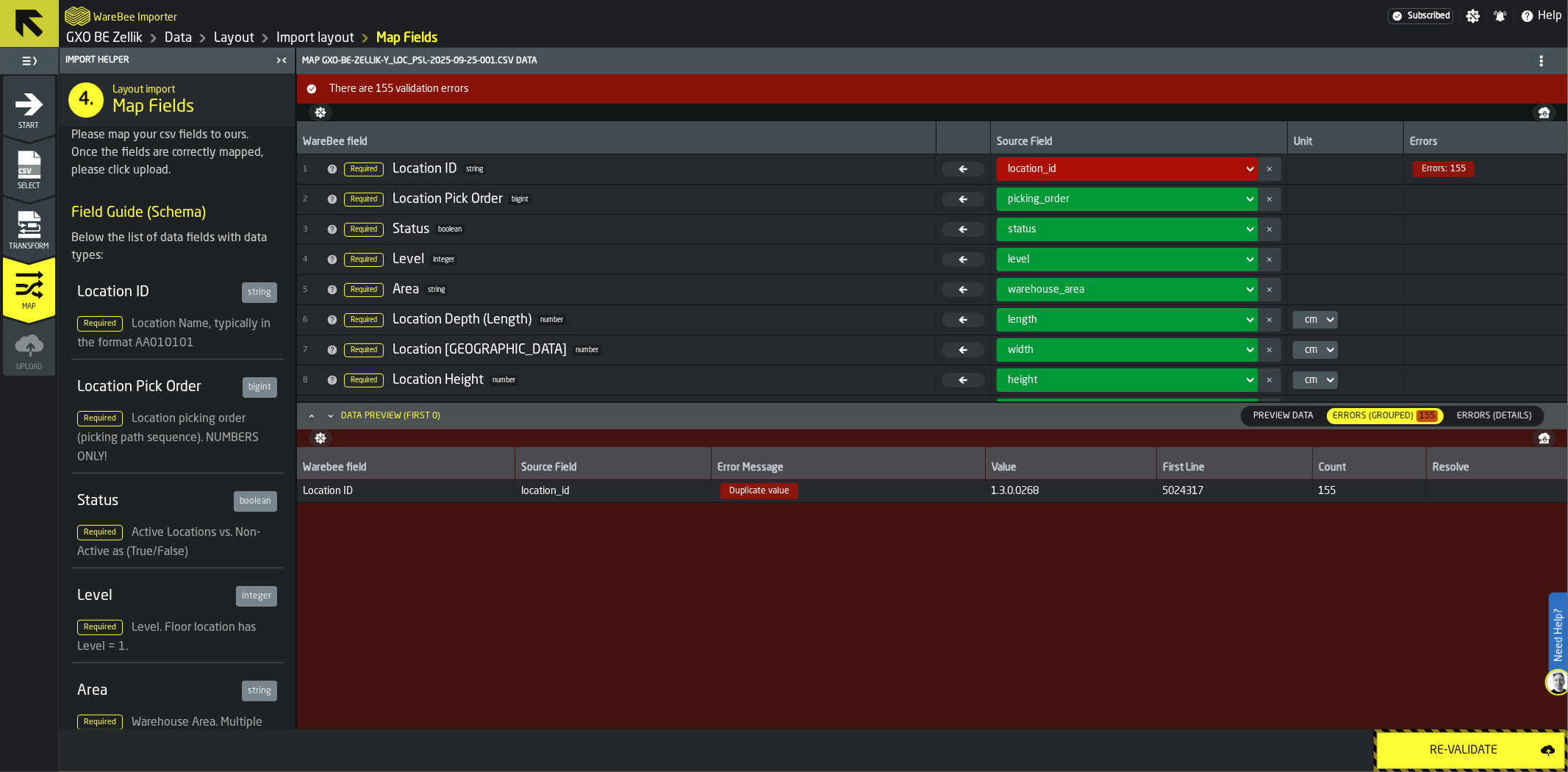
click at [1485, 419] on span "Errors (Details)" at bounding box center [1495, 416] width 87 height 14
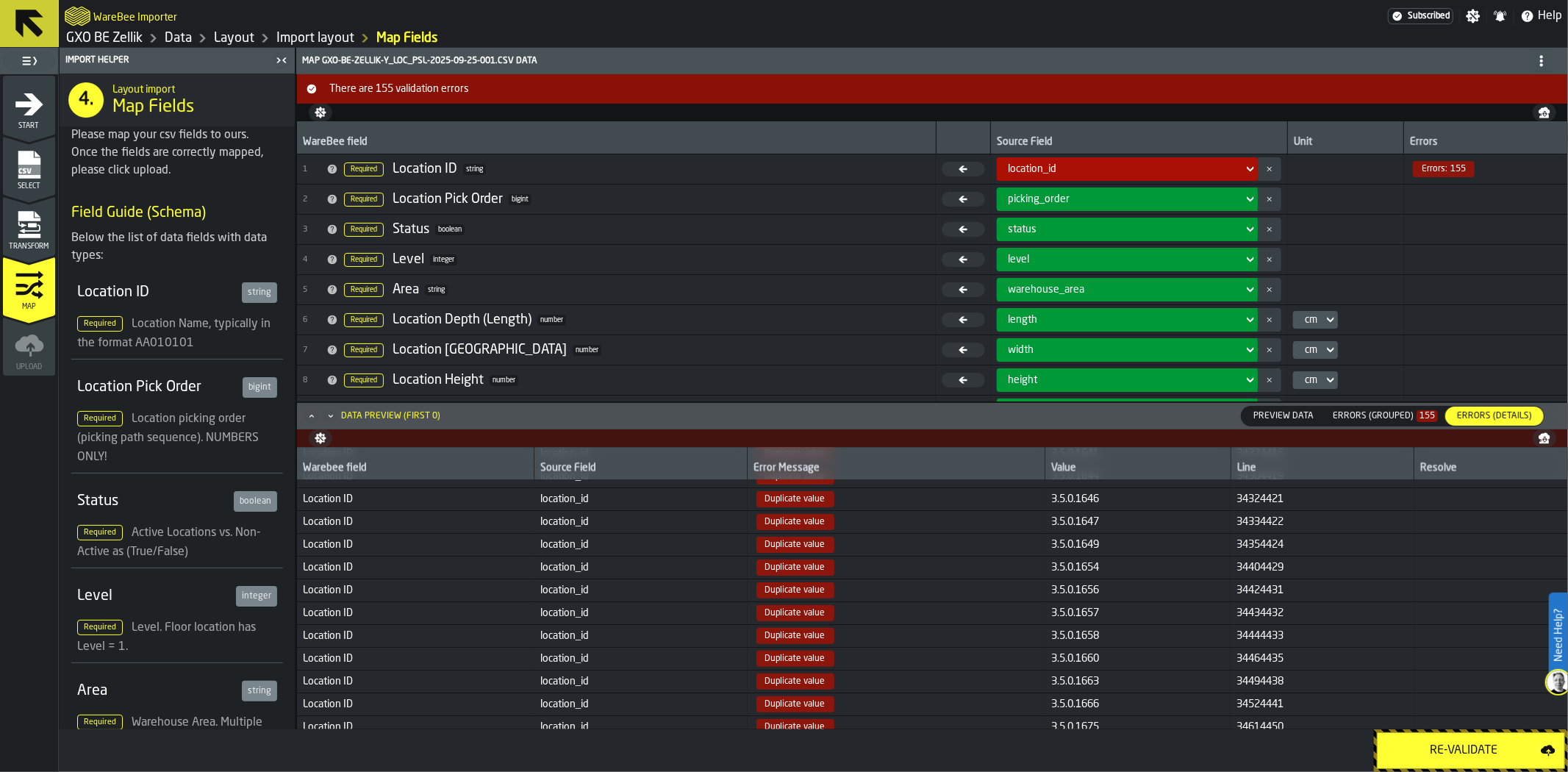
scroll to position [3102, 0]
